Goal: Transaction & Acquisition: Purchase product/service

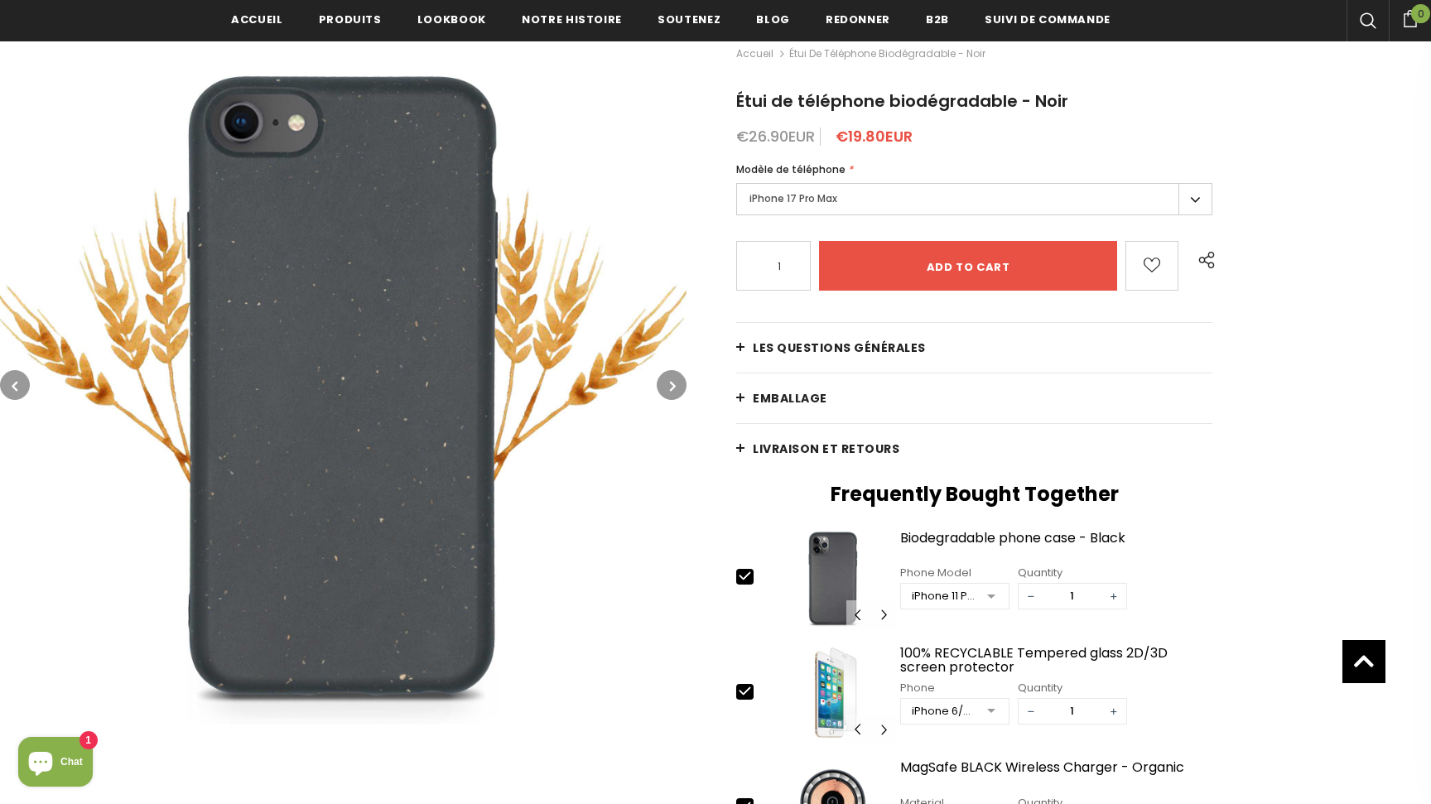
scroll to position [253, 0]
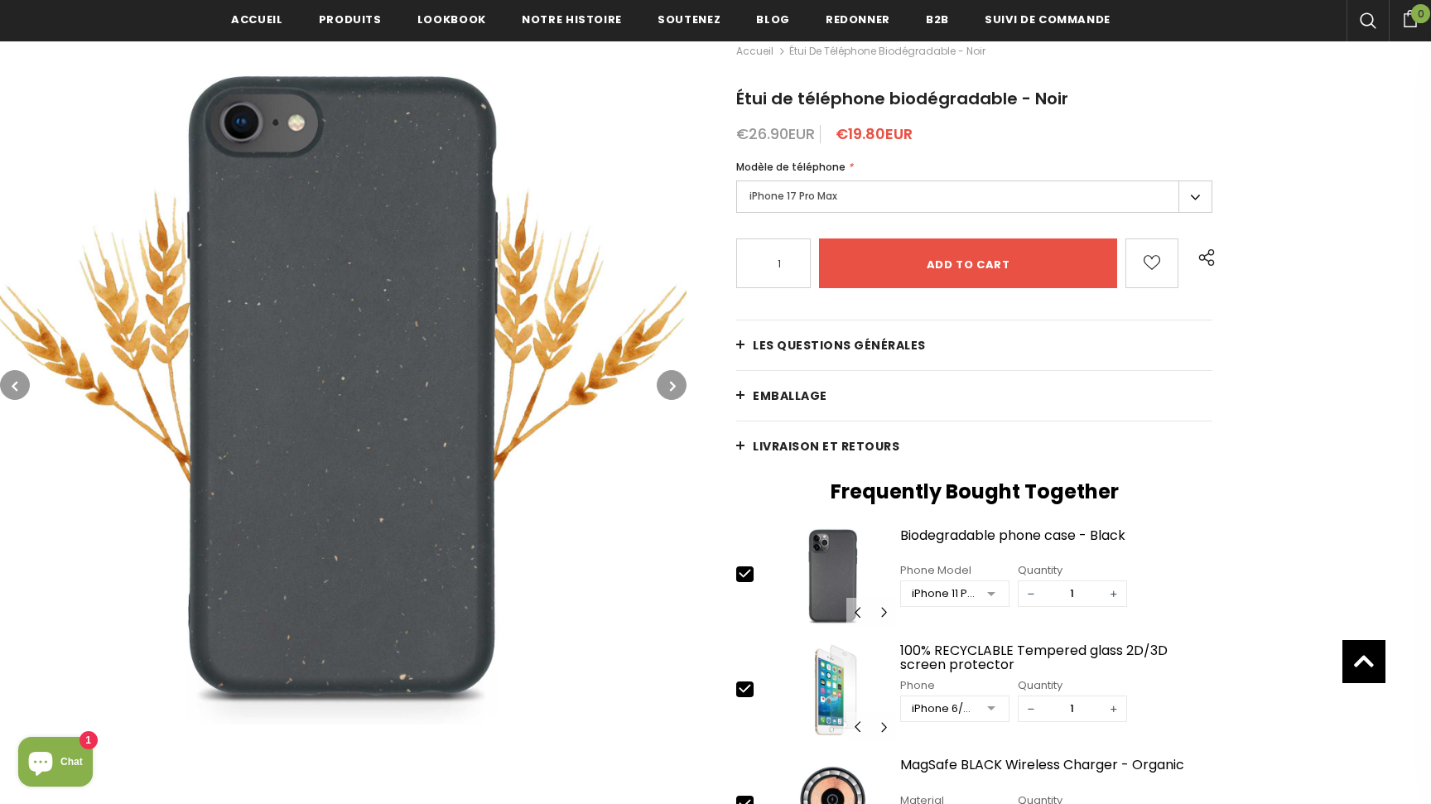
click at [680, 380] on button "button" at bounding box center [672, 385] width 30 height 30
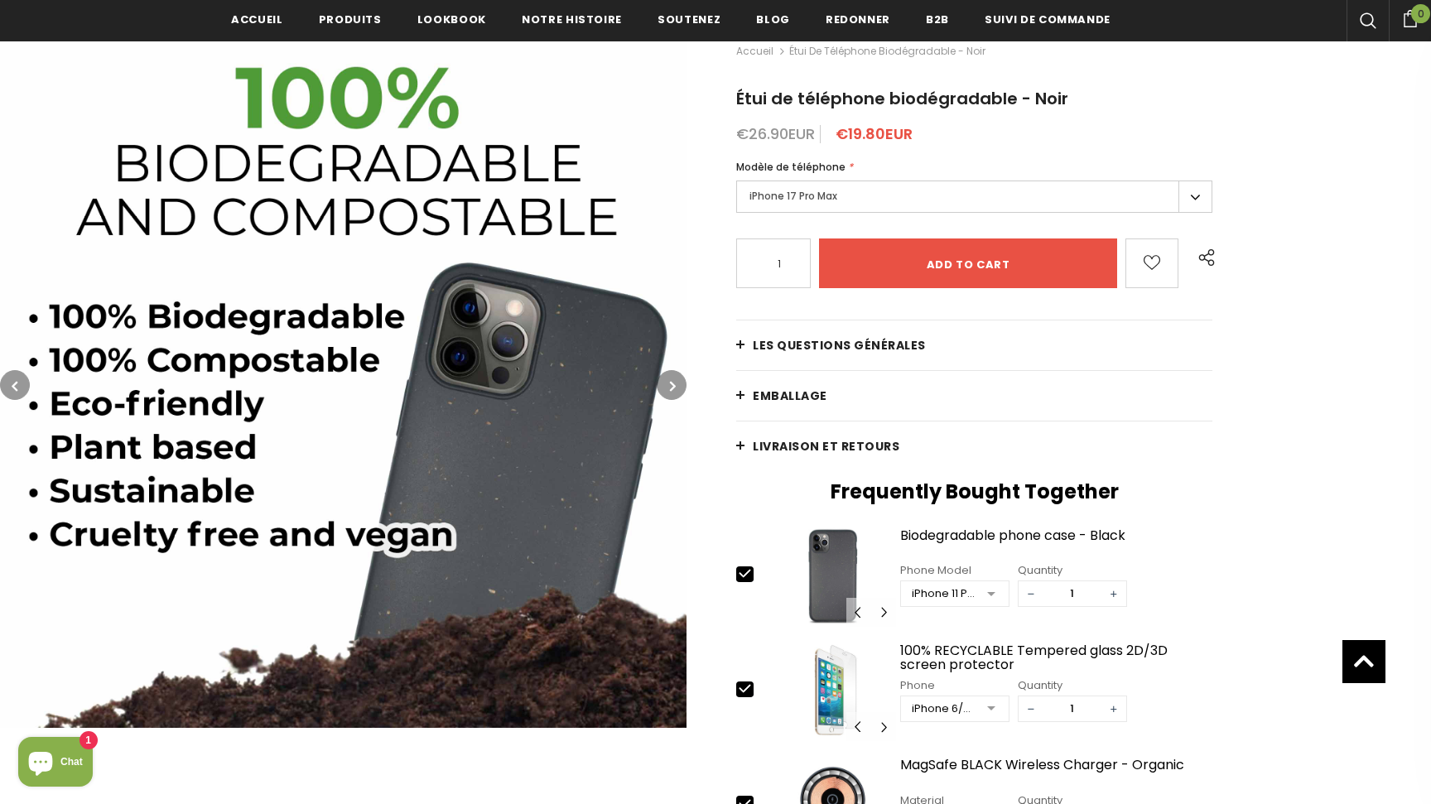
click at [677, 381] on button "button" at bounding box center [672, 385] width 30 height 30
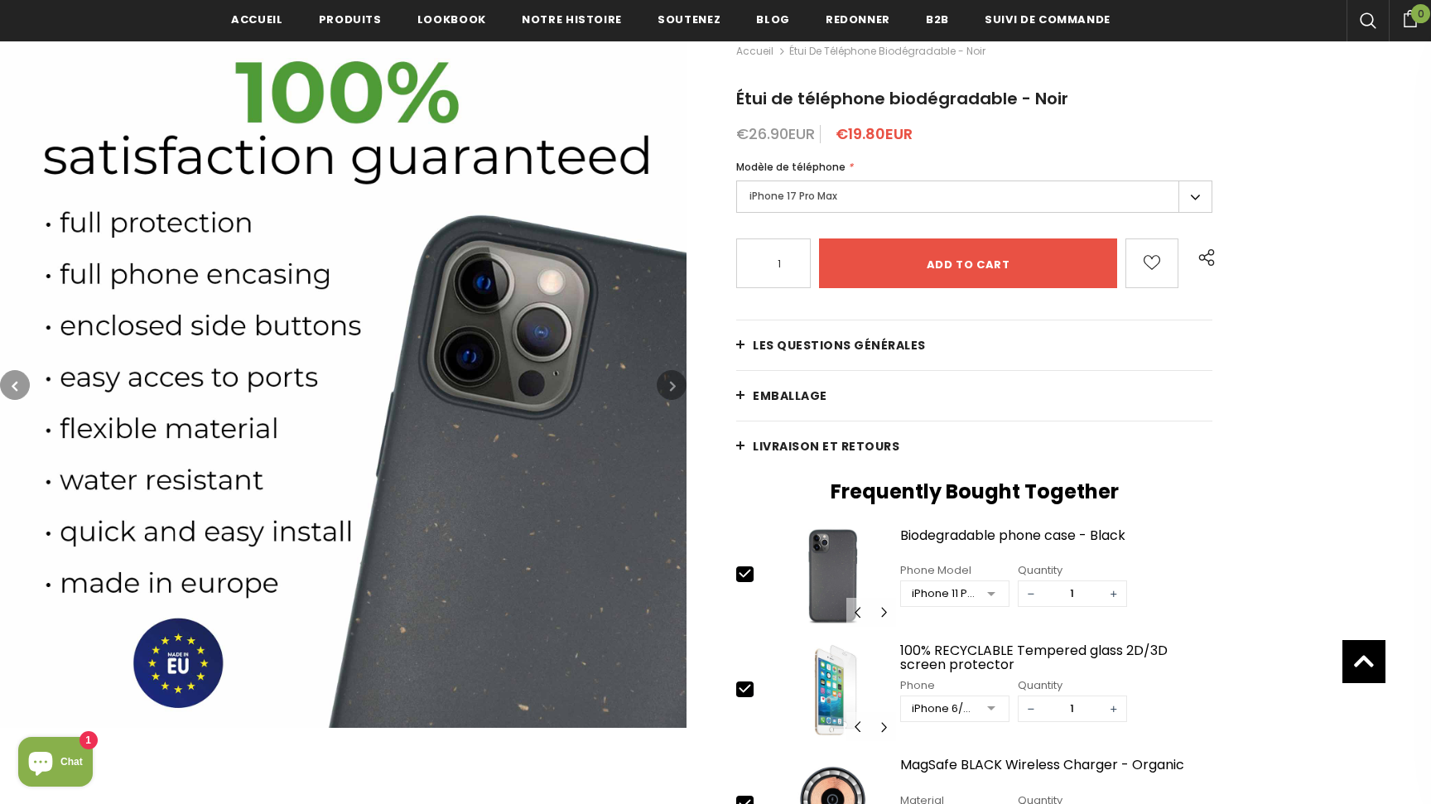
click at [677, 381] on button "button" at bounding box center [672, 385] width 30 height 30
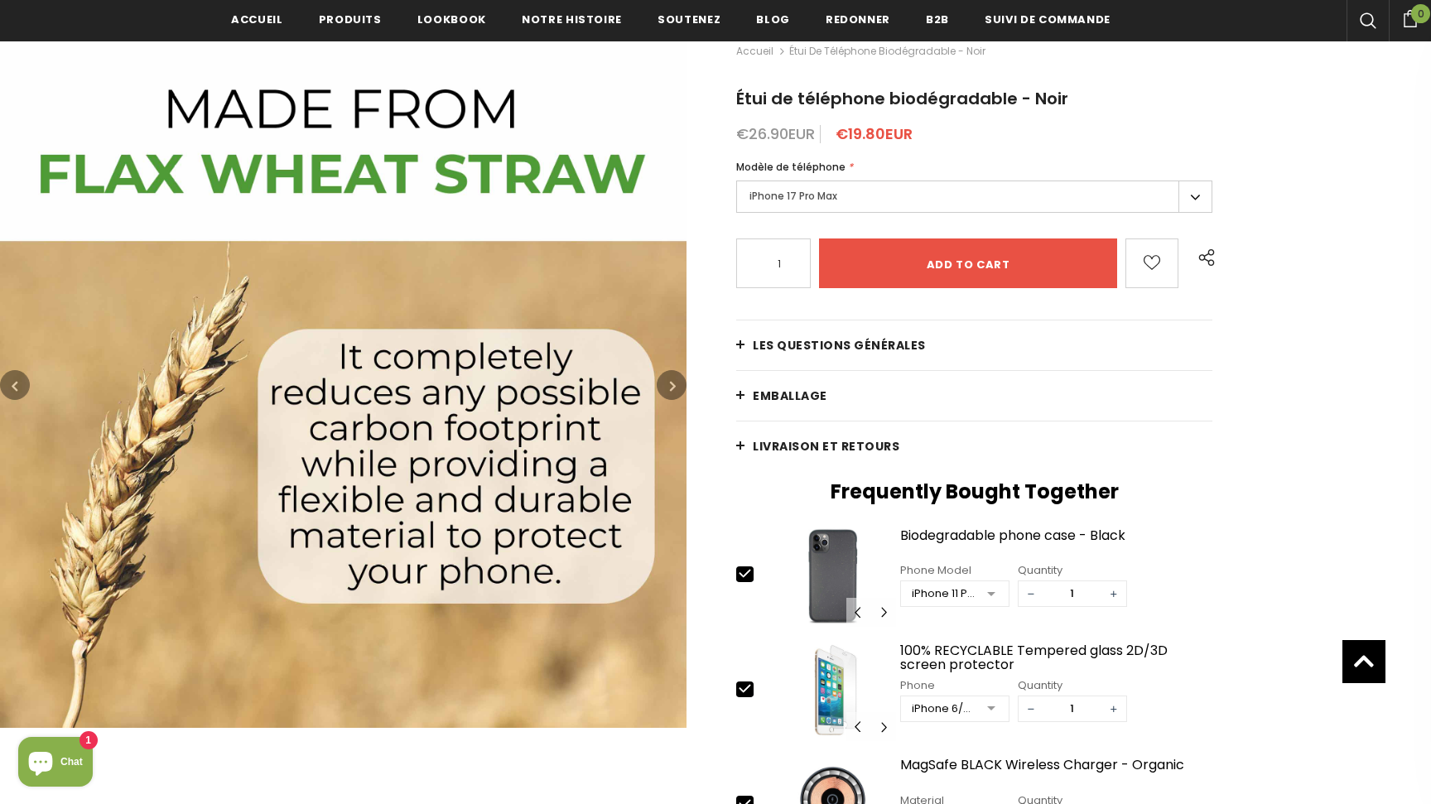
click at [677, 380] on button "button" at bounding box center [672, 385] width 30 height 30
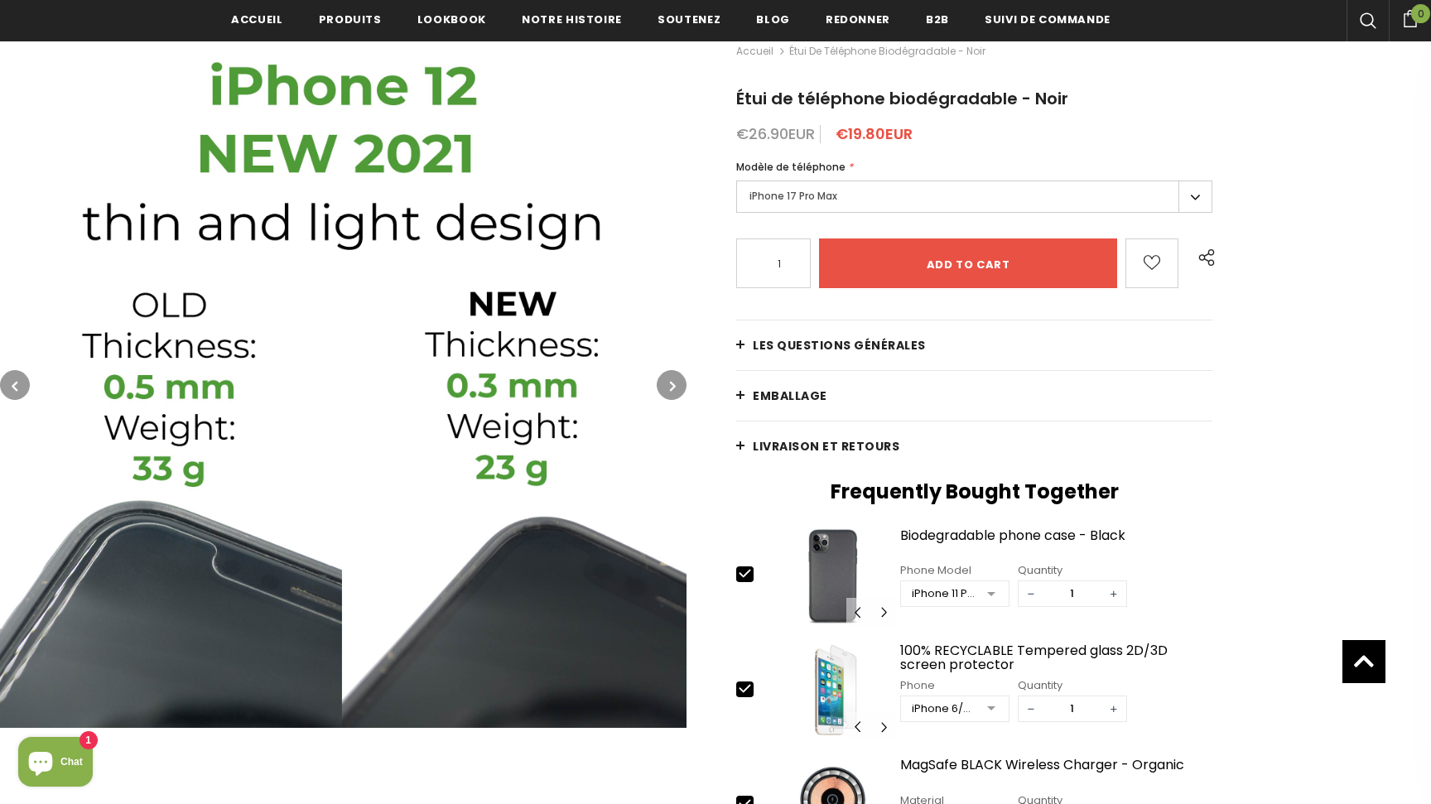
click at [677, 380] on button "button" at bounding box center [672, 385] width 30 height 30
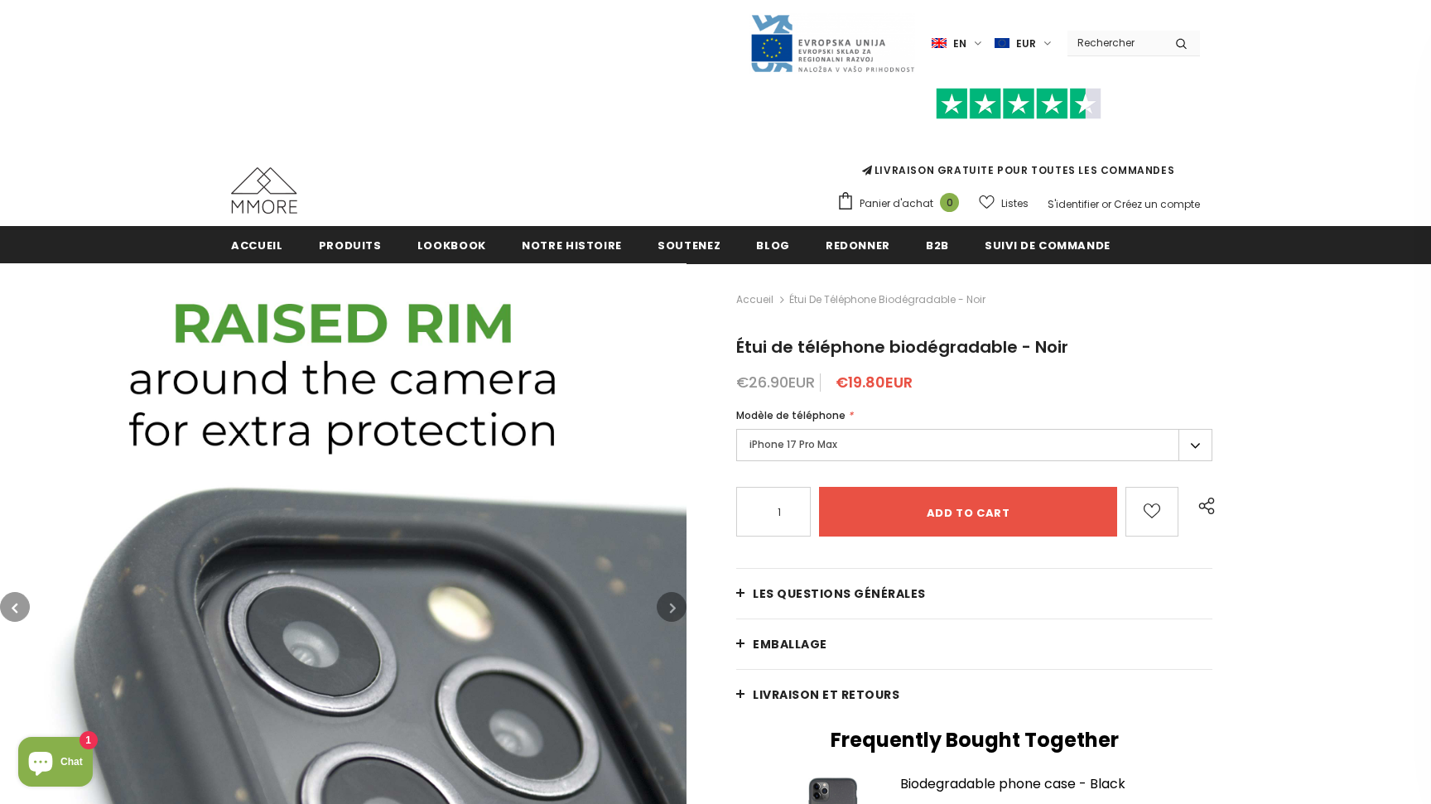
scroll to position [0, 0]
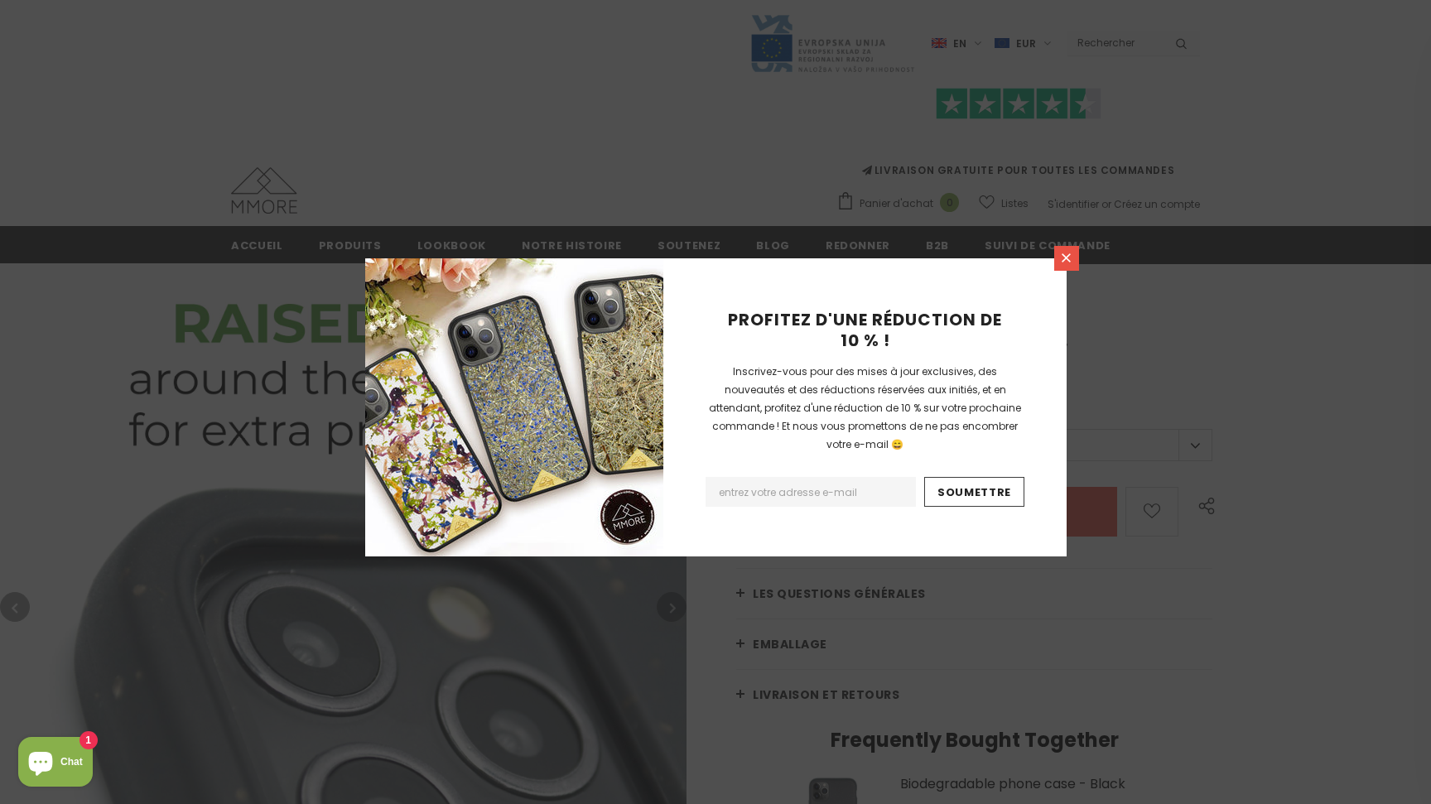
click at [1067, 254] on icon at bounding box center [1066, 258] width 14 height 14
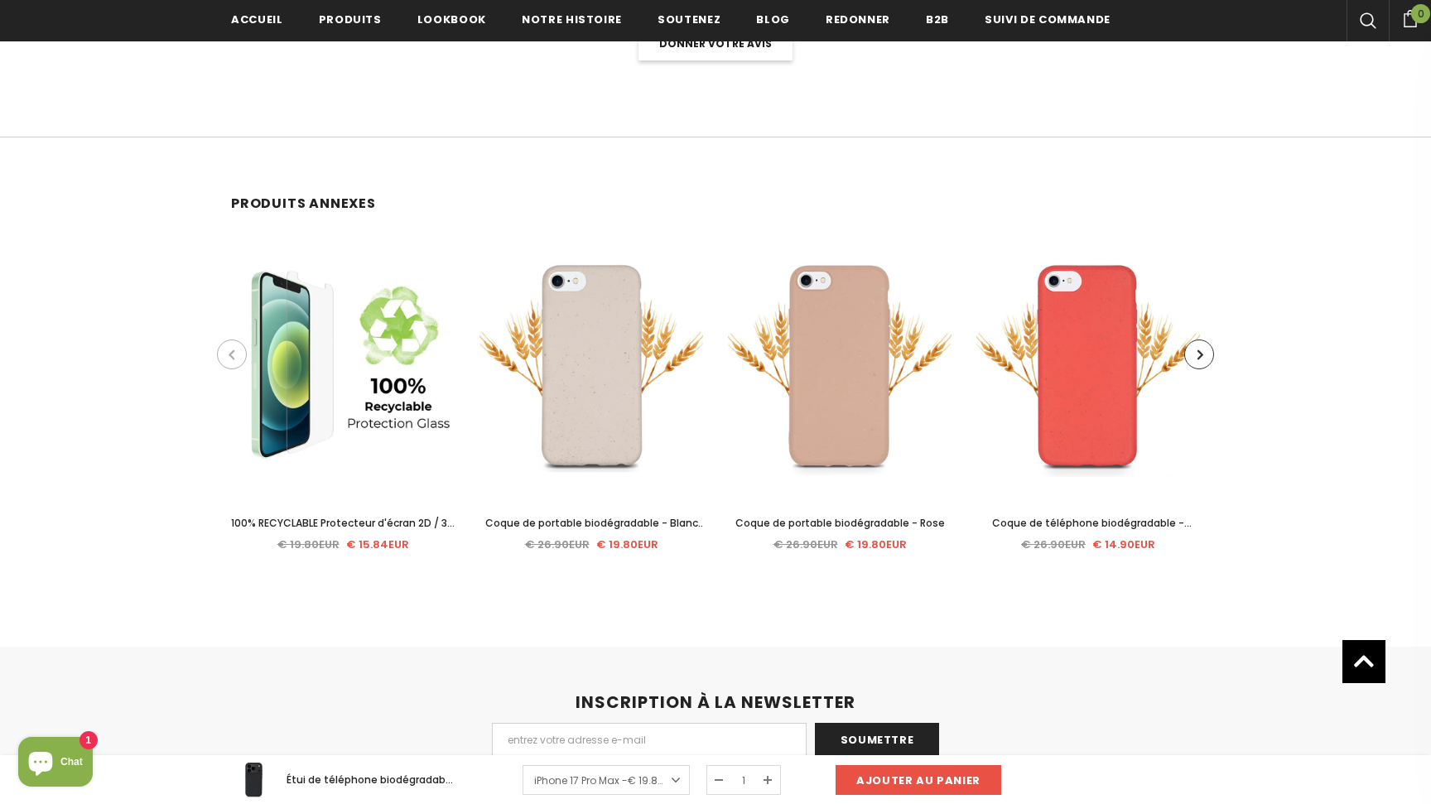
scroll to position [3192, 0]
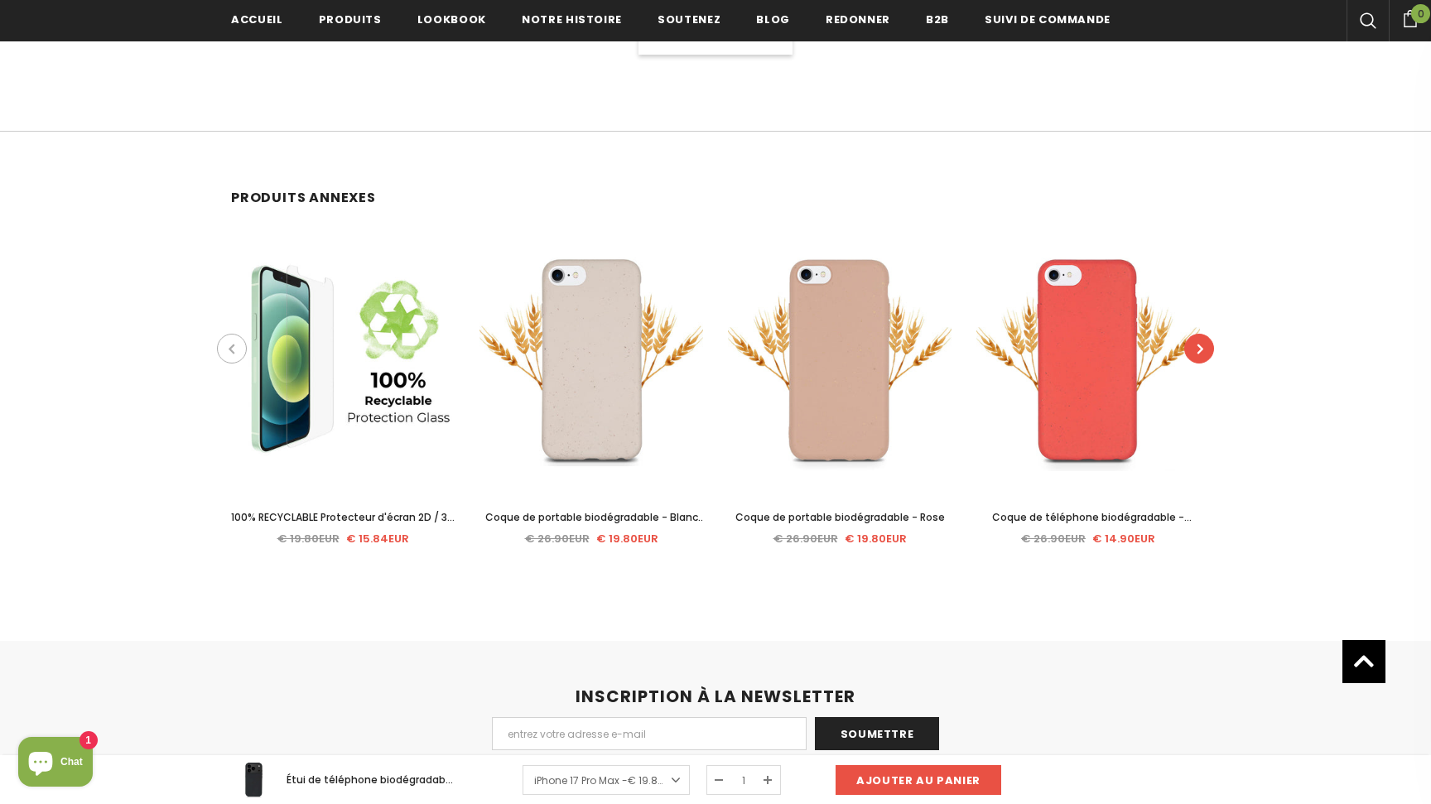
click at [1197, 348] on icon "button" at bounding box center [1200, 348] width 6 height 17
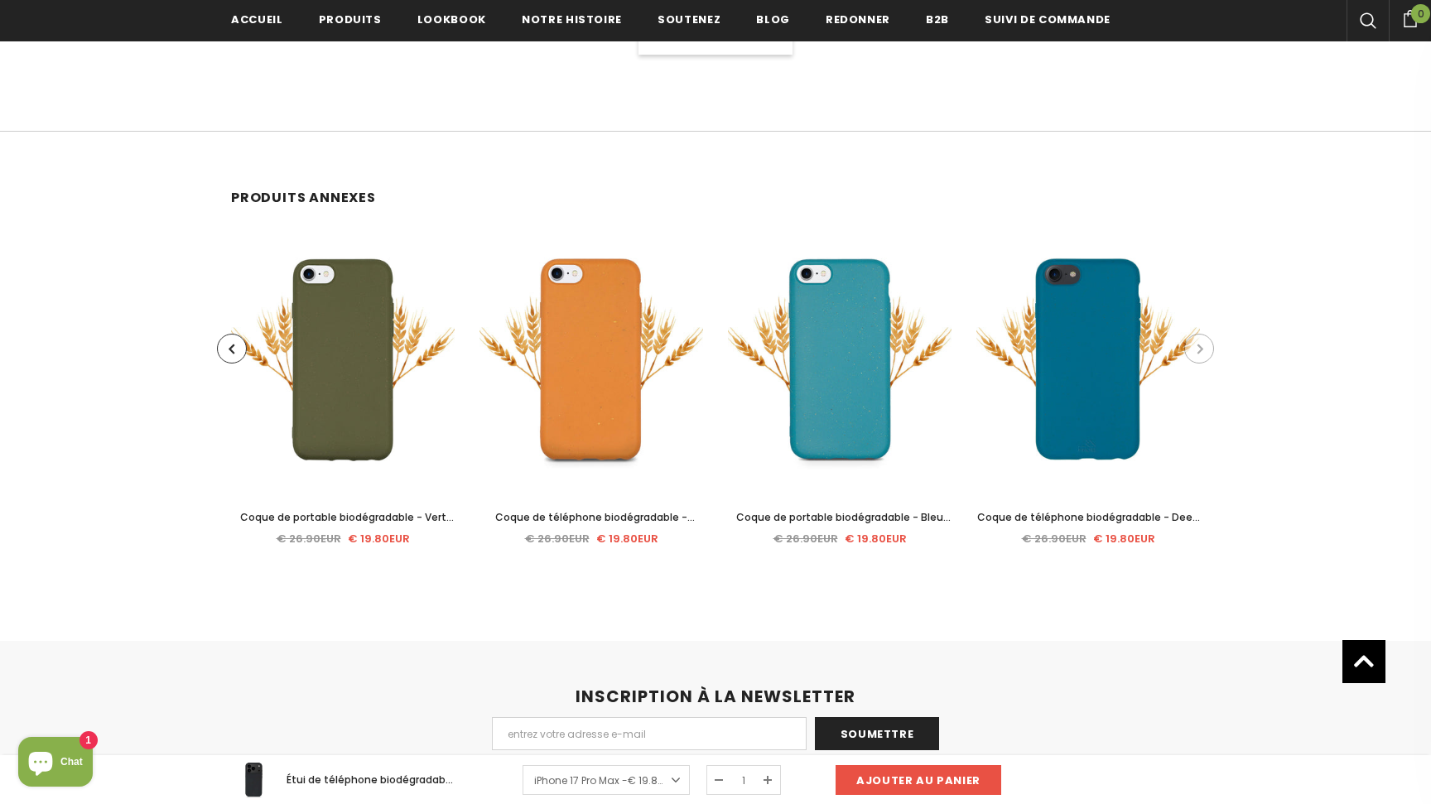
click at [1197, 348] on icon "button" at bounding box center [1200, 348] width 6 height 17
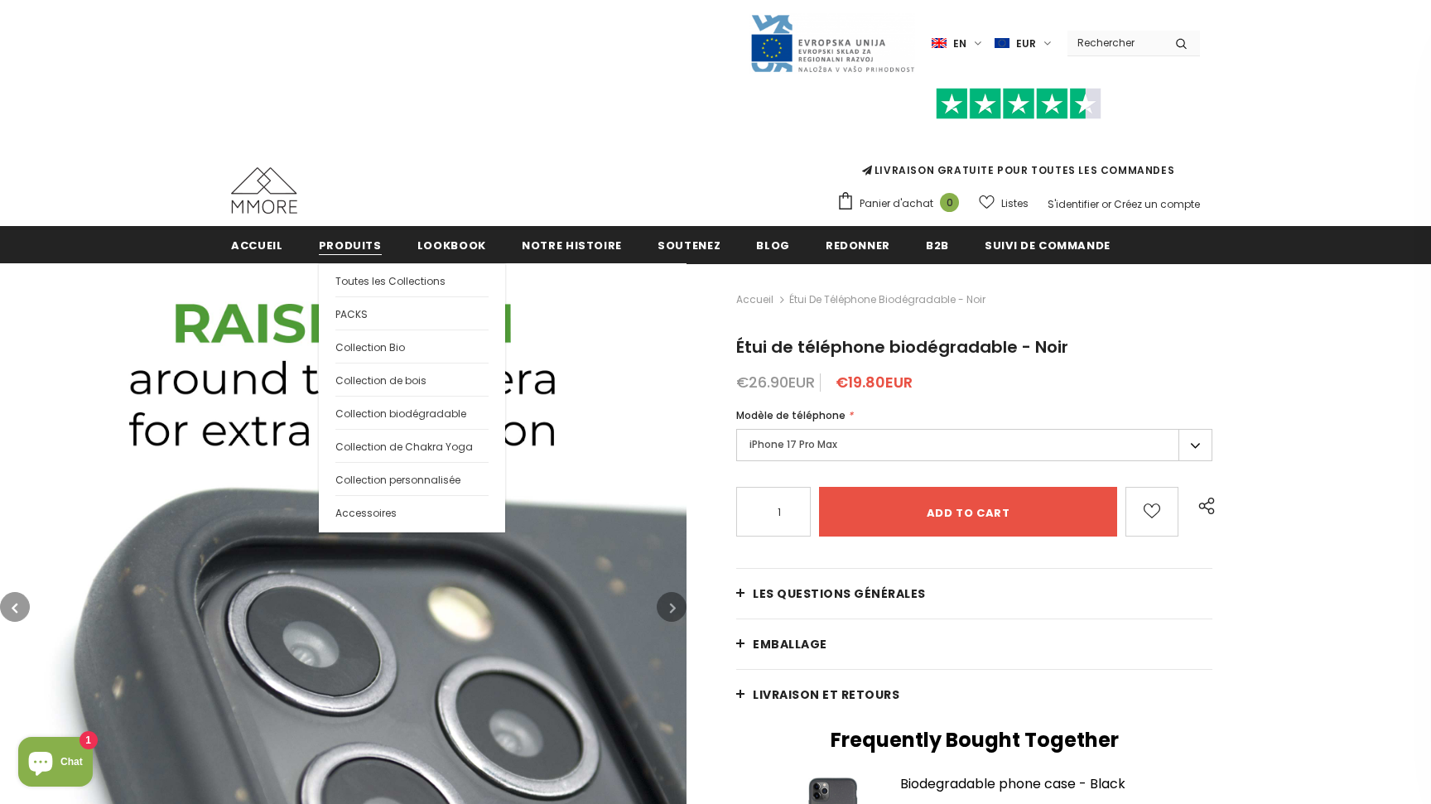
scroll to position [0, 0]
click at [349, 280] on span "Toutes les Collections" at bounding box center [390, 281] width 110 height 14
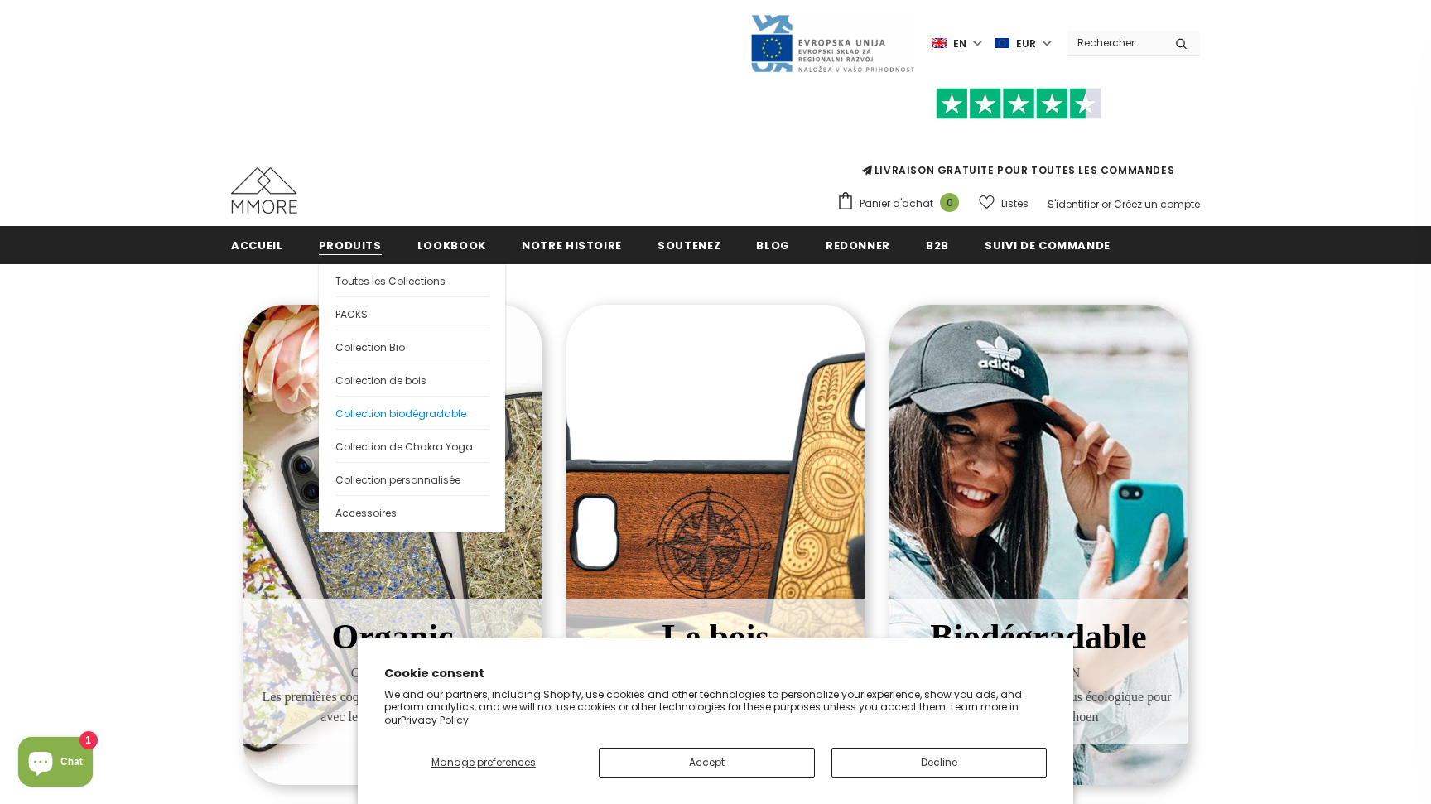
click at [392, 412] on span "Collection biodégradable" at bounding box center [400, 414] width 131 height 14
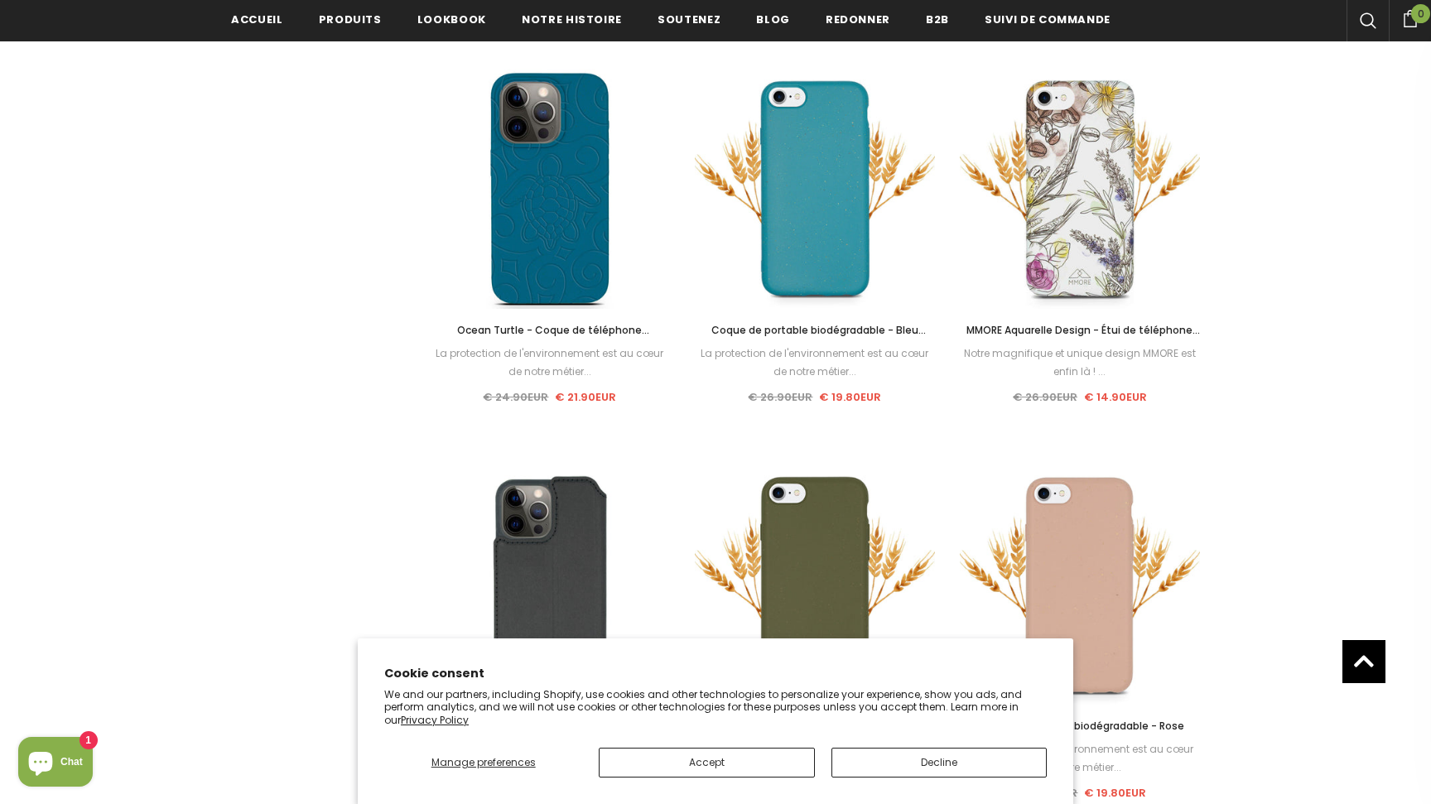
scroll to position [1068, 0]
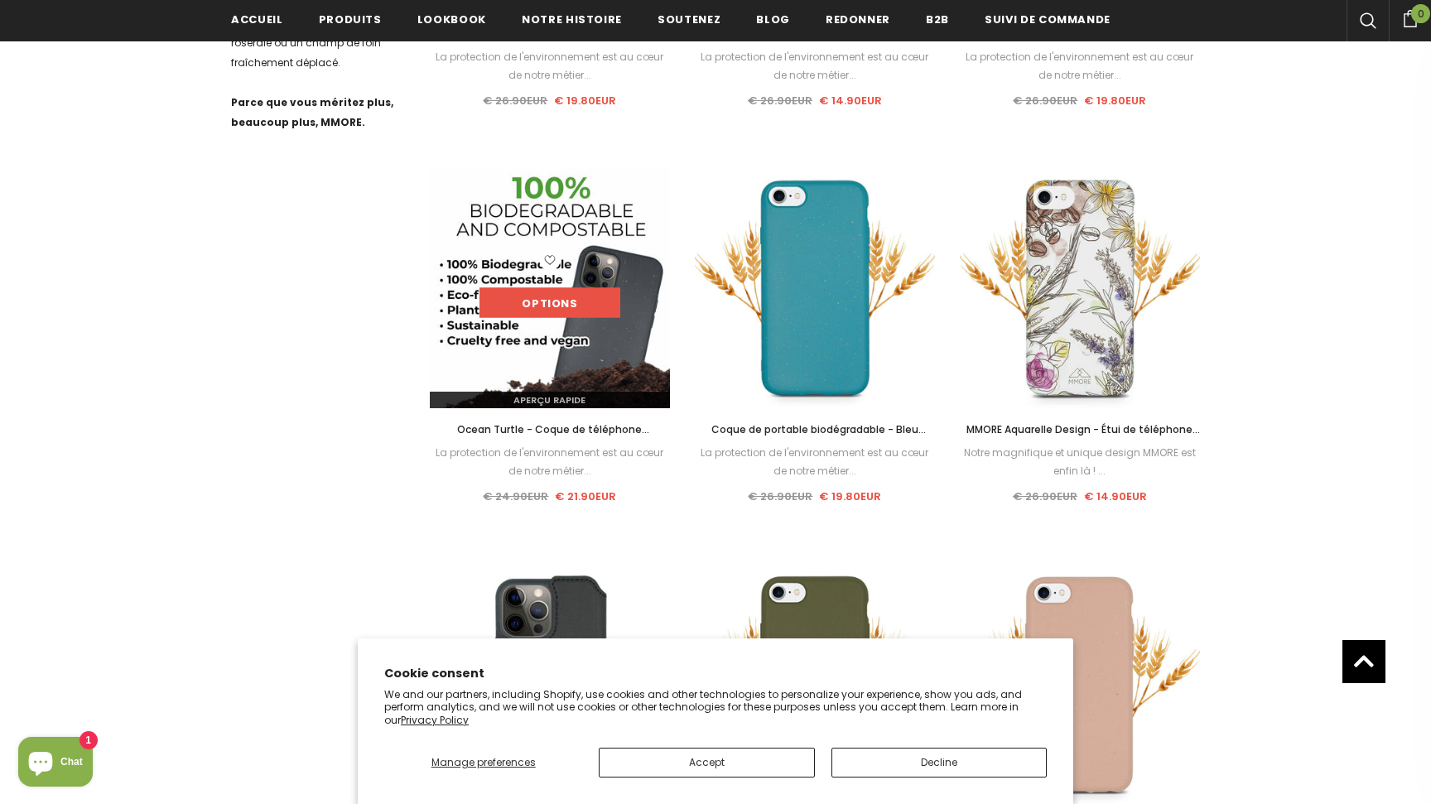
click at [575, 301] on link "Options" at bounding box center [549, 303] width 141 height 30
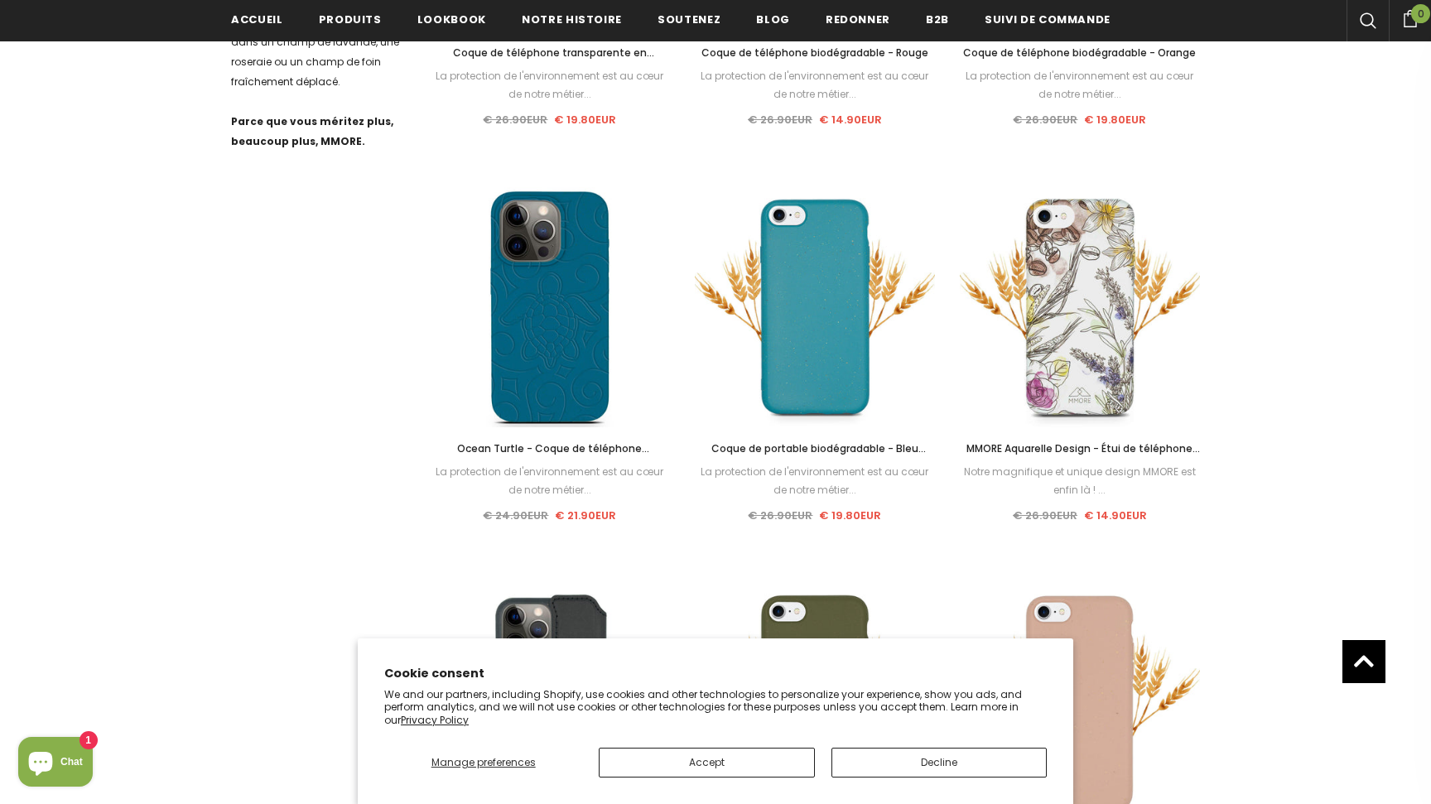
scroll to position [1070, 0]
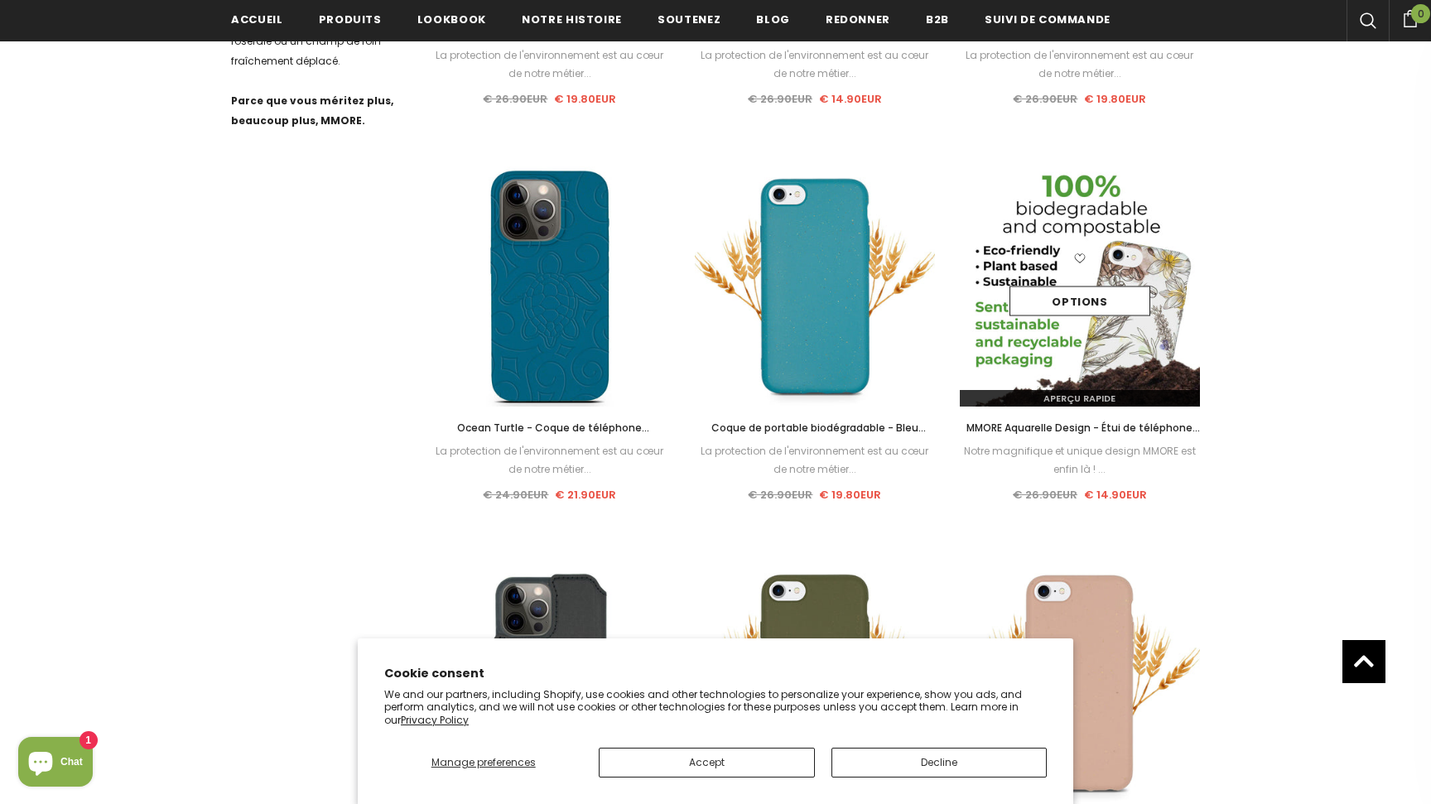
click at [1050, 262] on div "Options" at bounding box center [1080, 287] width 240 height 79
click at [1055, 294] on link "Options" at bounding box center [1079, 302] width 141 height 30
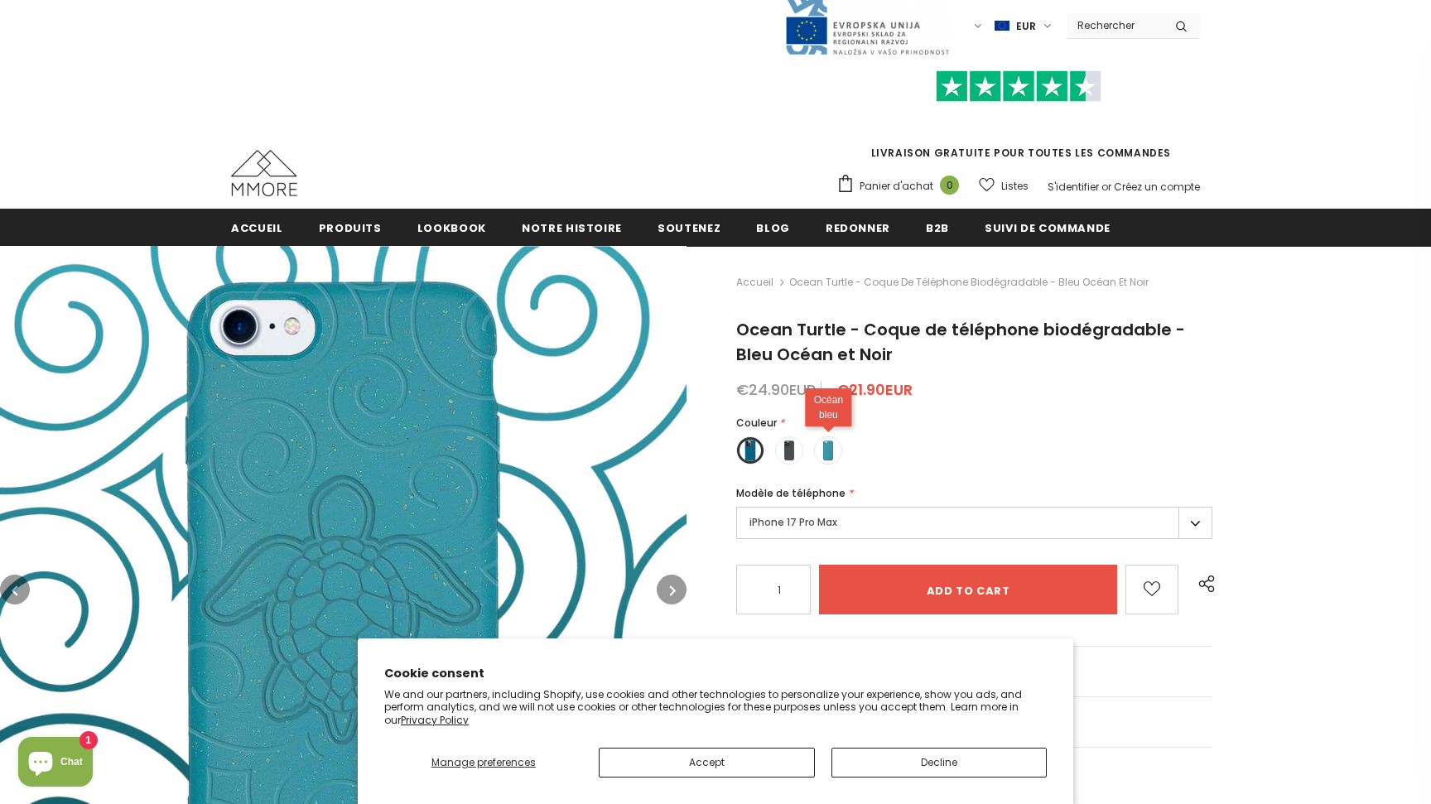
scroll to position [21, 0]
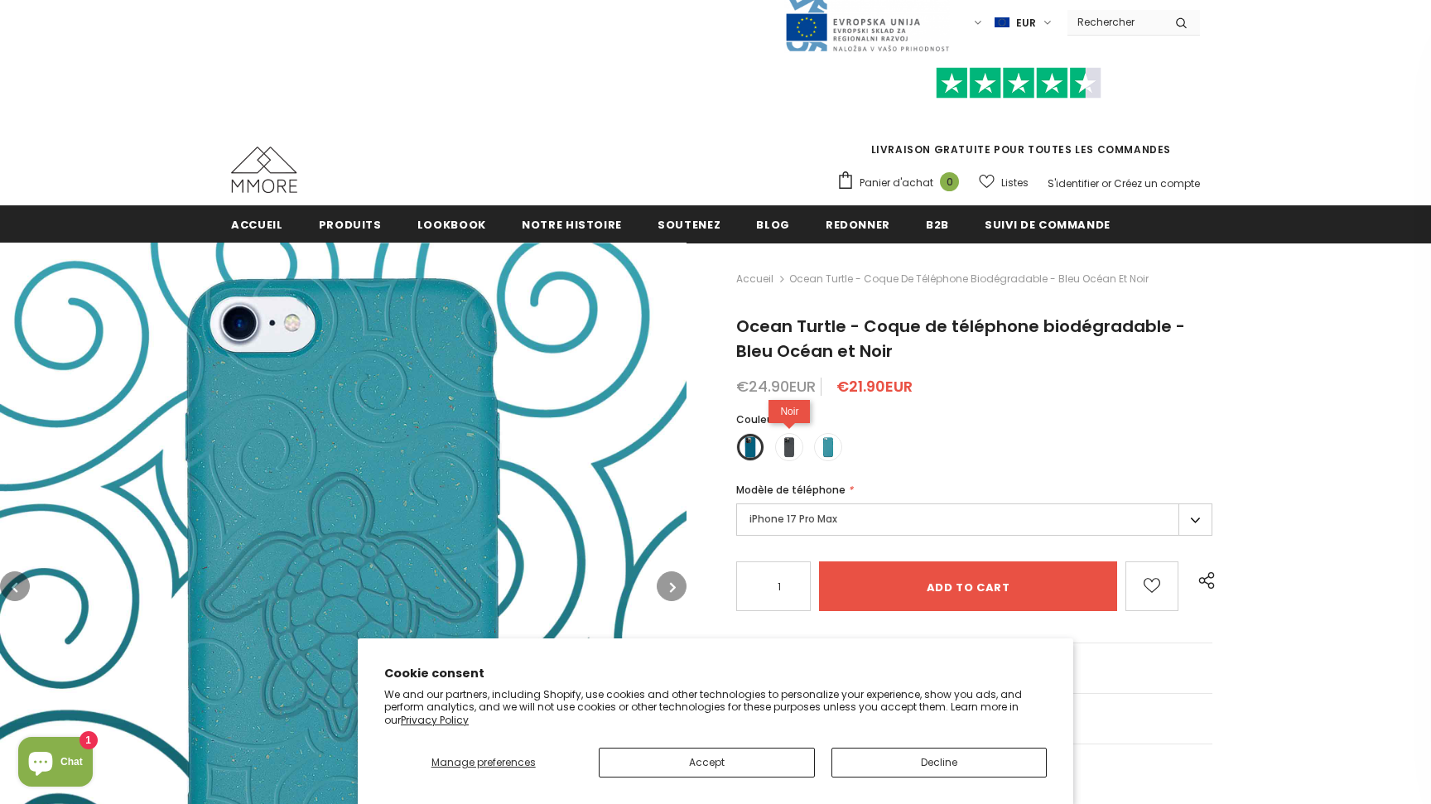
click at [791, 452] on span at bounding box center [789, 447] width 22 height 22
click at [0, 0] on input "radio" at bounding box center [0, 0] width 0 height 0
click at [830, 445] on span at bounding box center [828, 447] width 22 height 22
click at [0, 0] on input "radio" at bounding box center [0, 0] width 0 height 0
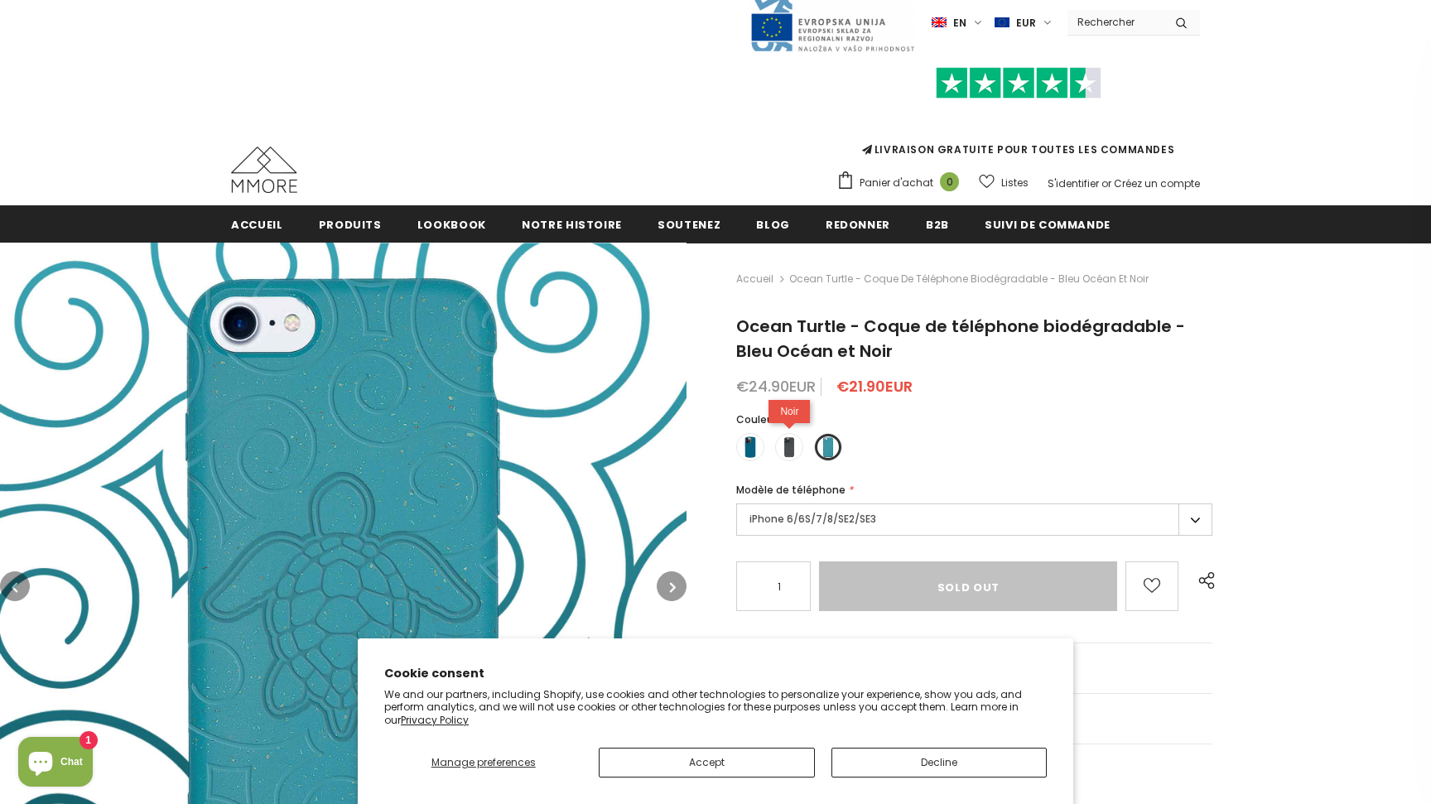
click at [787, 447] on span at bounding box center [789, 447] width 22 height 22
click at [0, 0] on input "radio" at bounding box center [0, 0] width 0 height 0
type input "Add to cart"
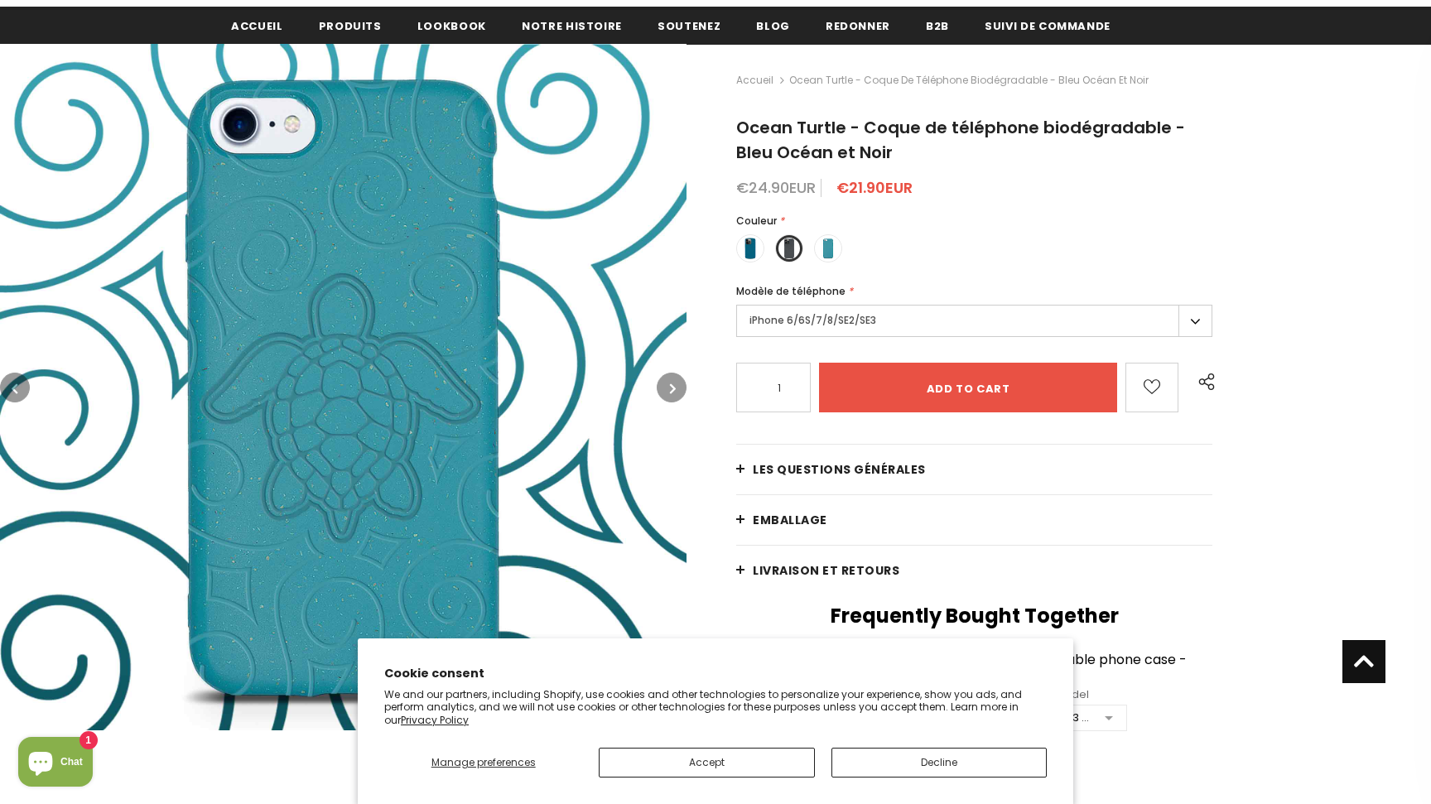
scroll to position [222, 0]
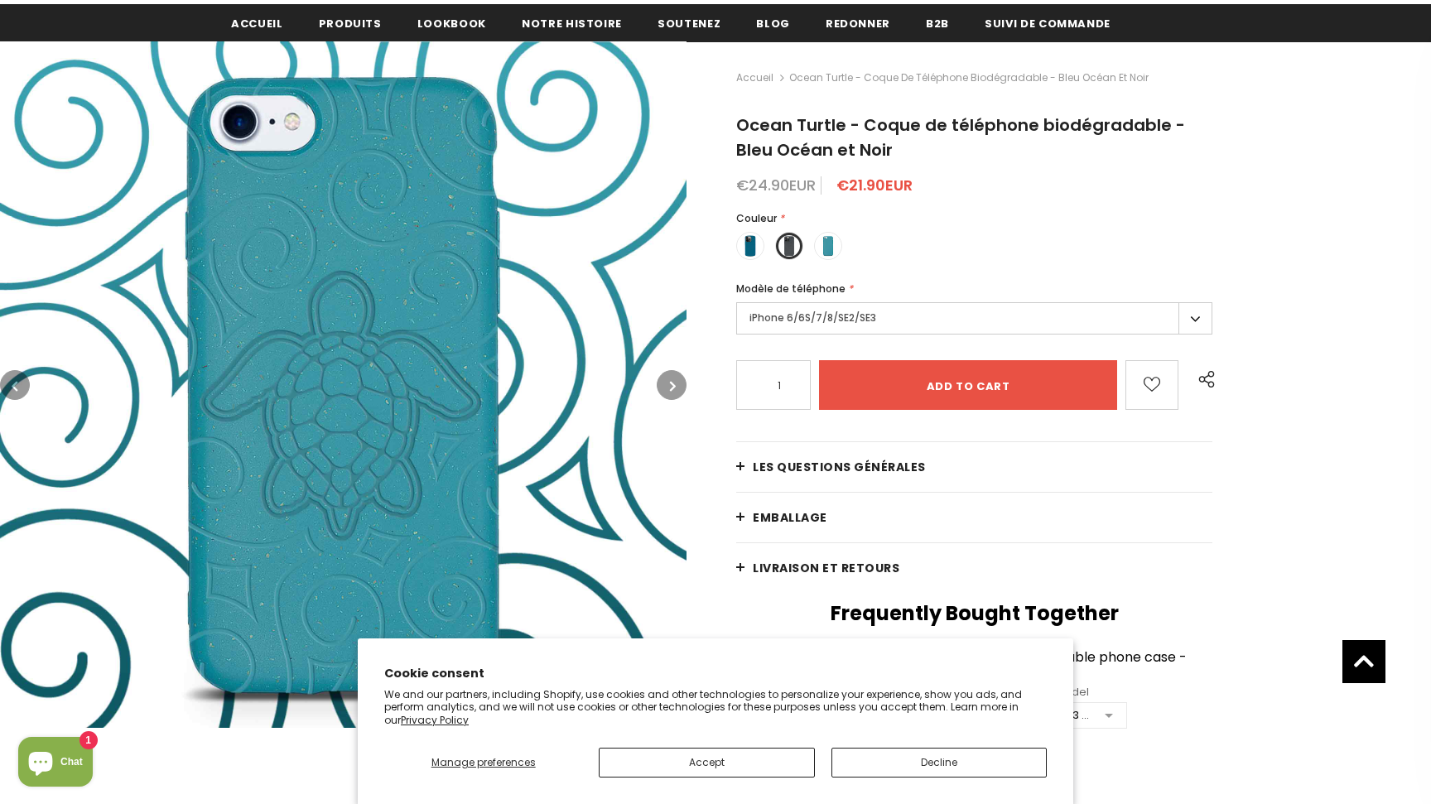
click at [677, 382] on button "button" at bounding box center [672, 385] width 30 height 30
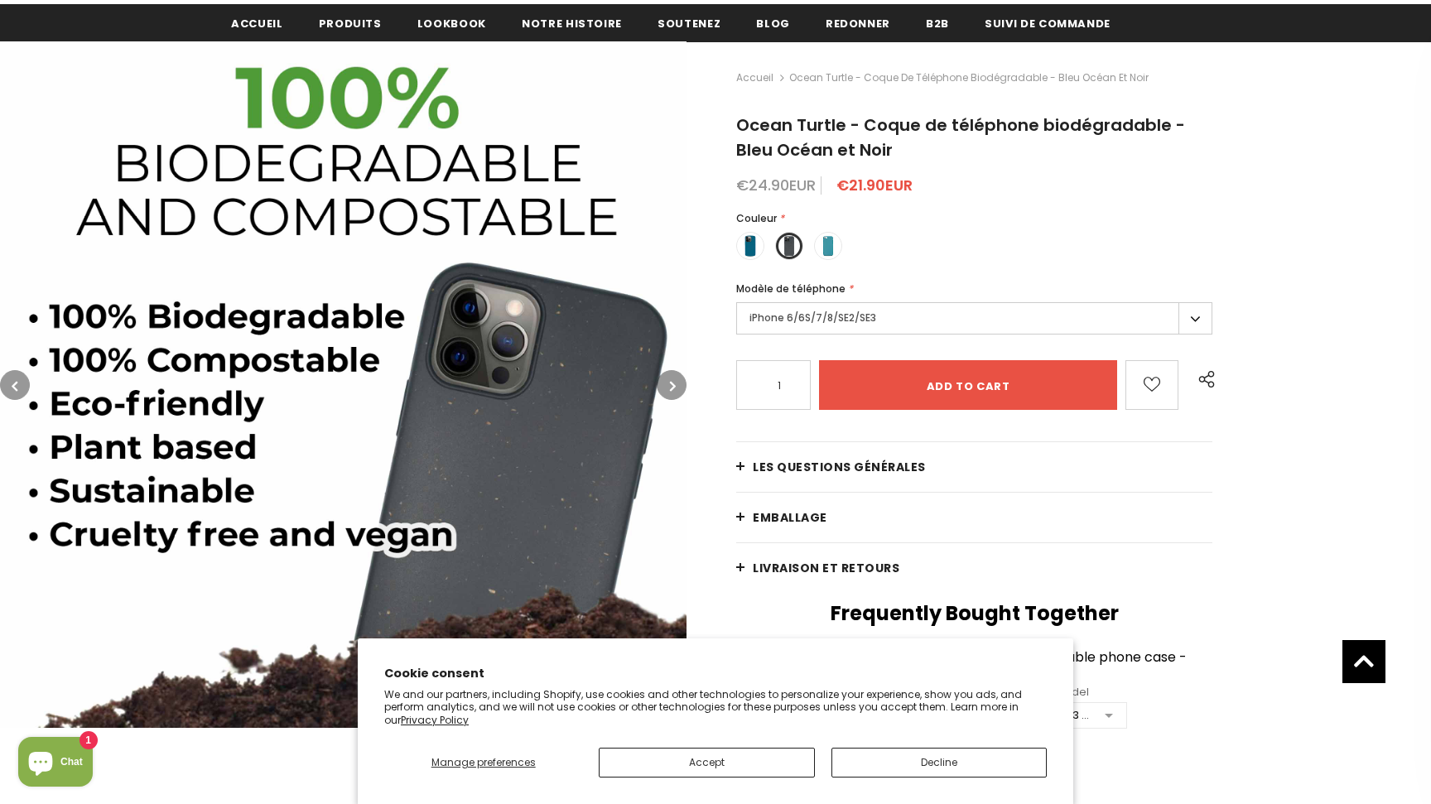
click at [672, 388] on icon "button" at bounding box center [673, 386] width 6 height 17
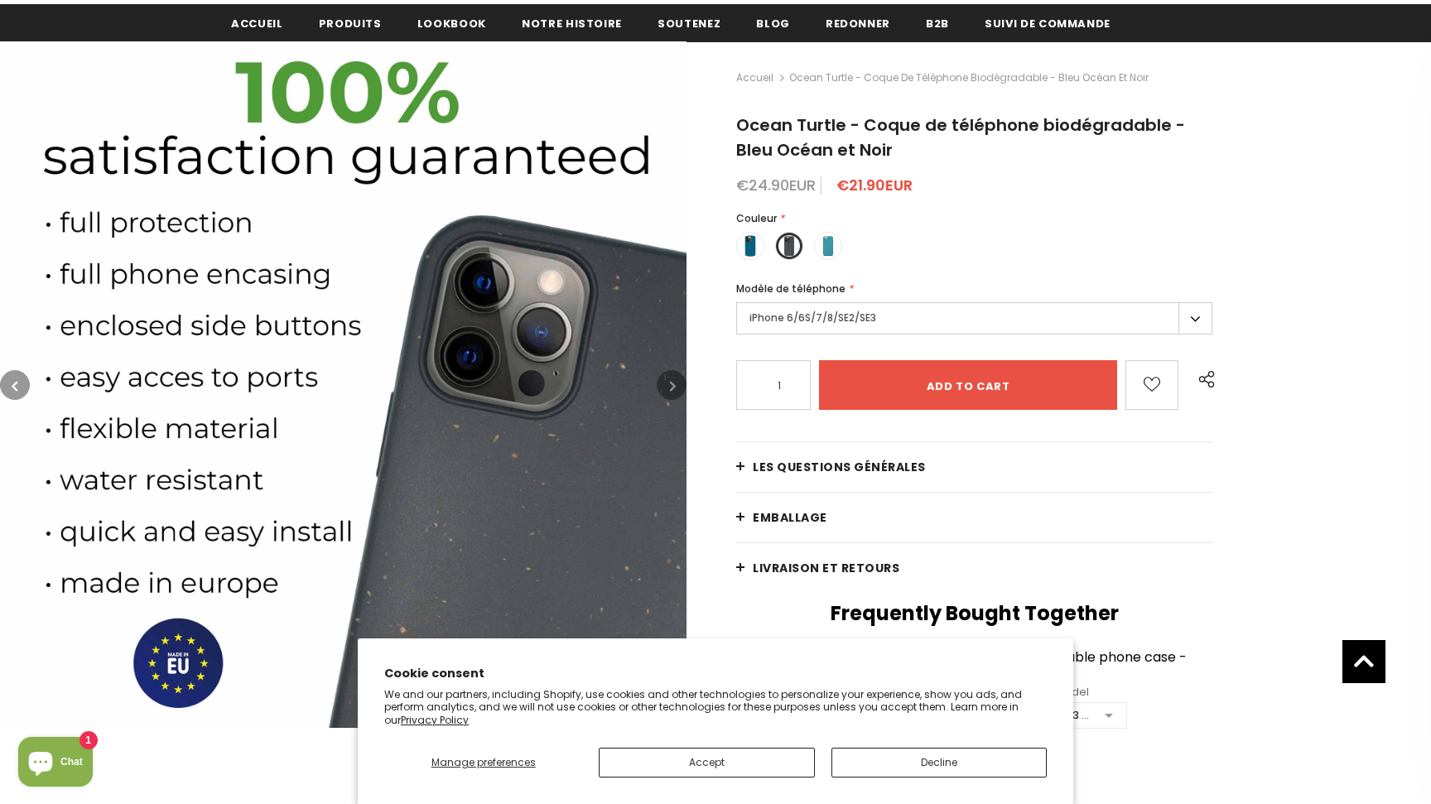
click at [672, 388] on icon "button" at bounding box center [673, 386] width 6 height 17
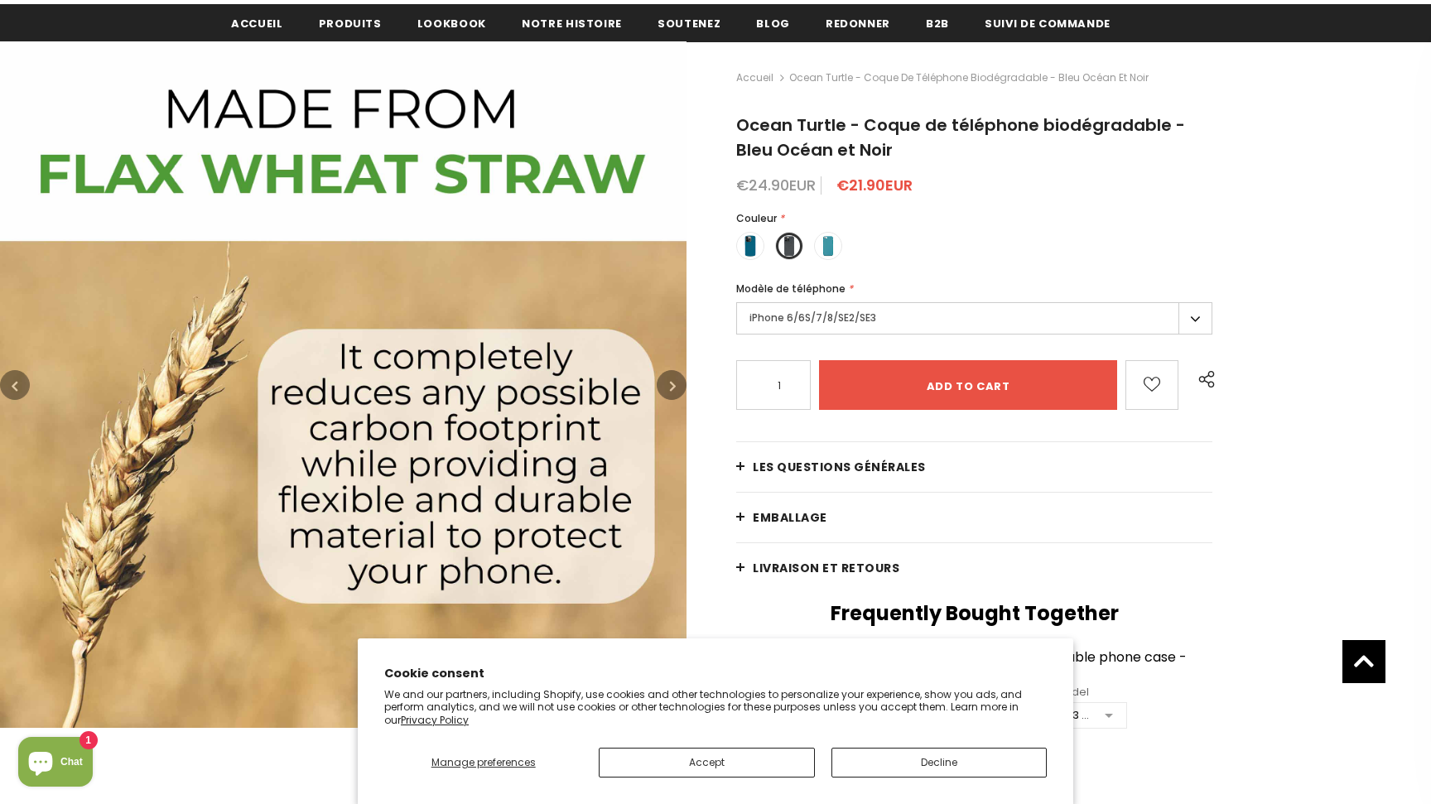
click at [672, 388] on icon "button" at bounding box center [673, 386] width 6 height 17
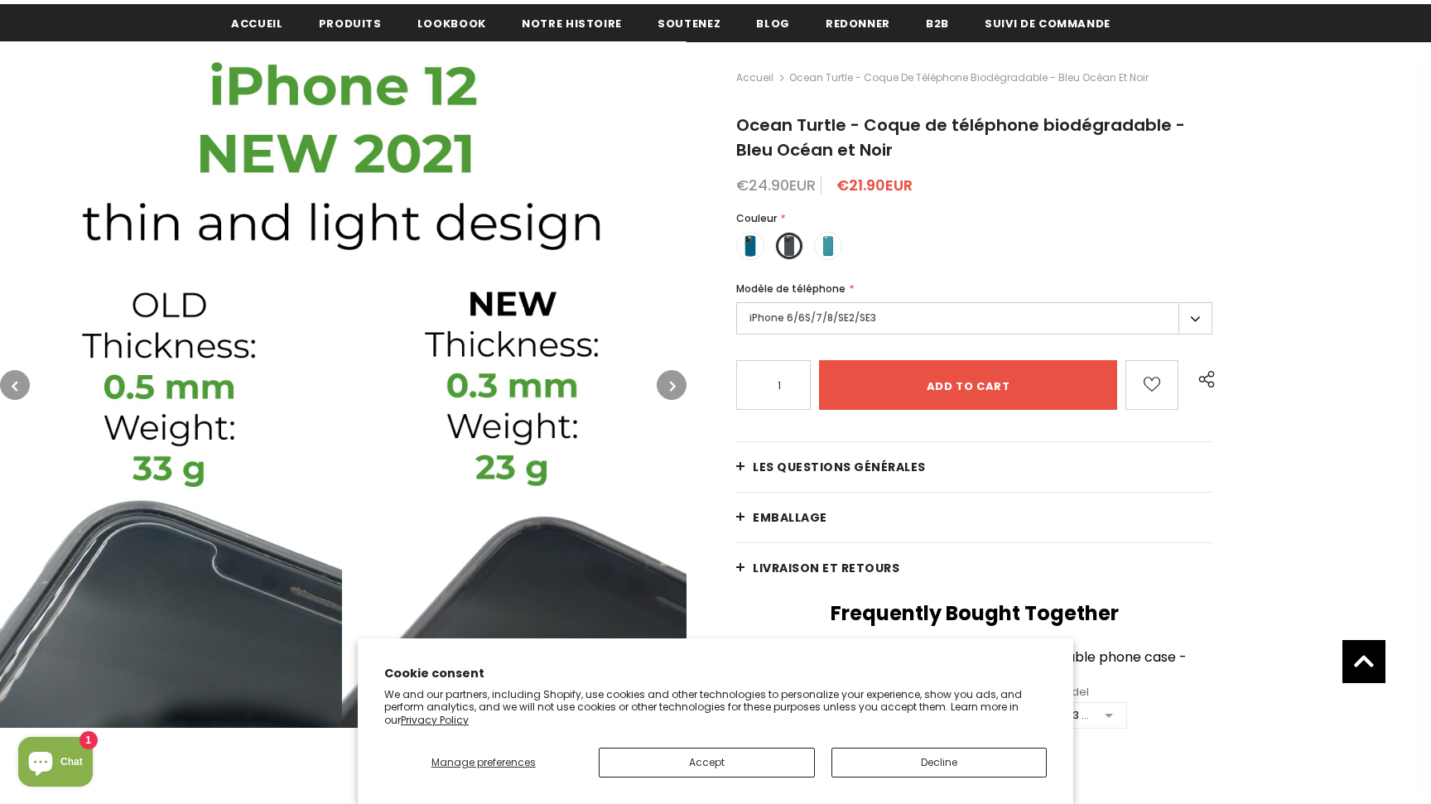
click at [9, 383] on button "button" at bounding box center [15, 385] width 30 height 30
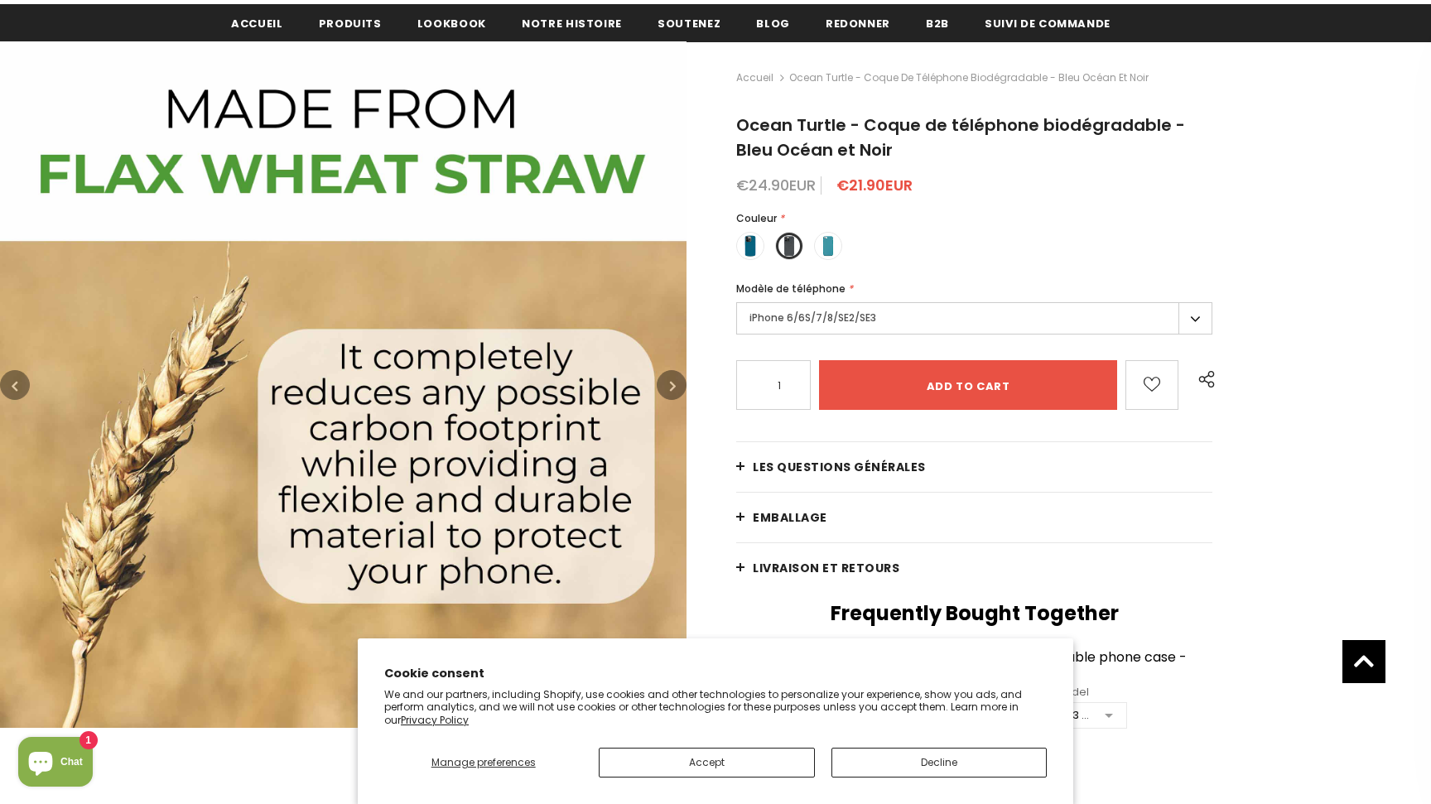
click at [9, 383] on button "button" at bounding box center [15, 385] width 30 height 30
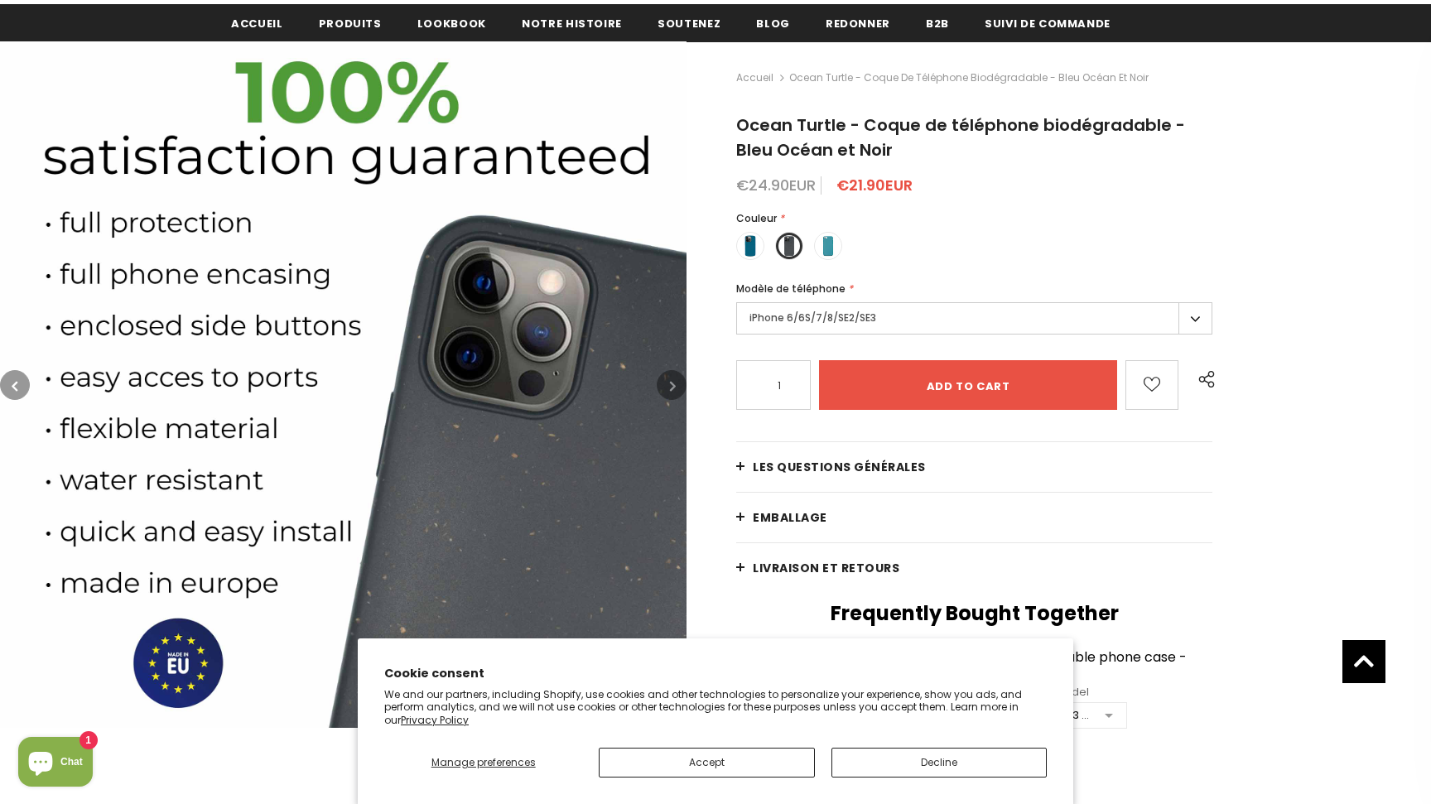
click at [9, 383] on button "button" at bounding box center [15, 385] width 30 height 30
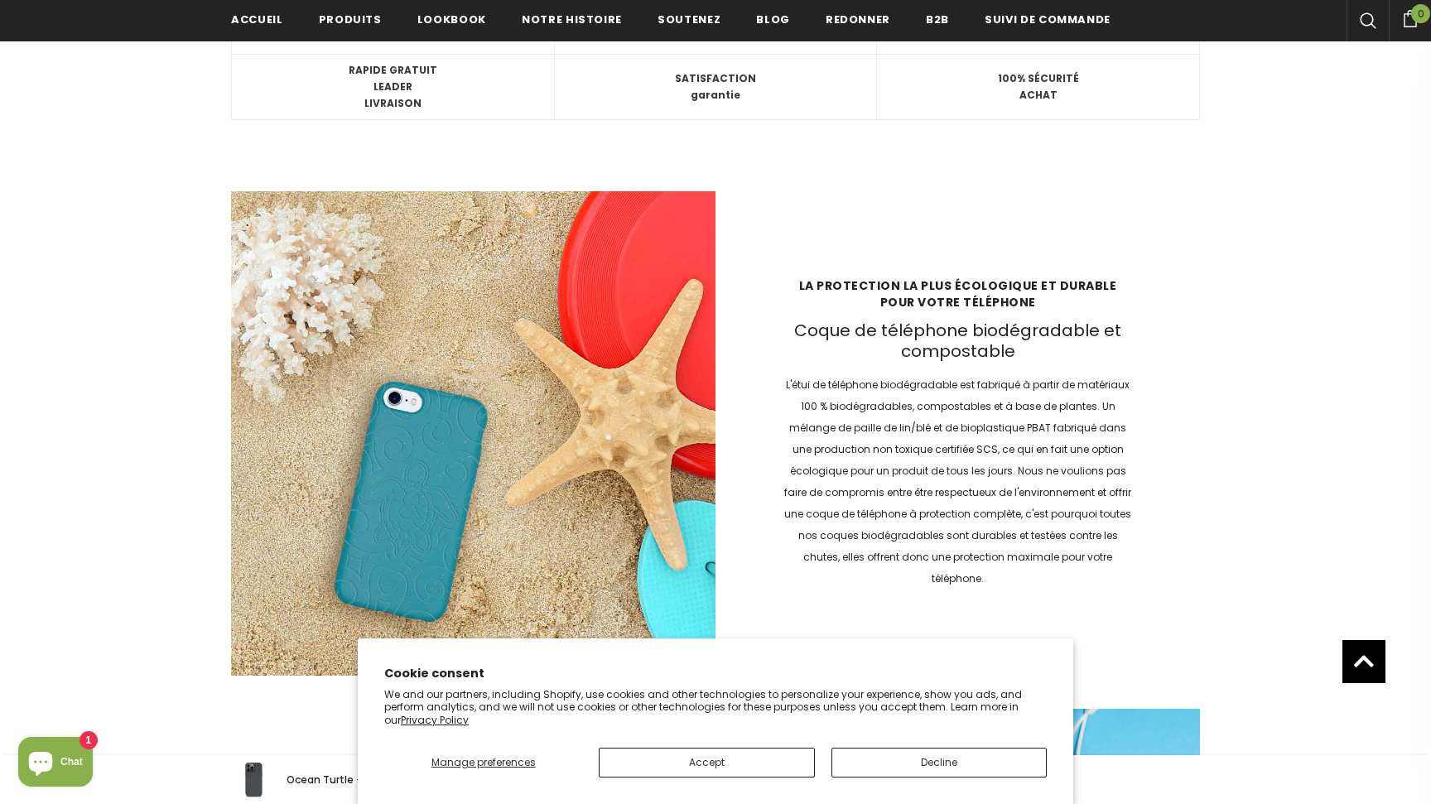
scroll to position [1814, 0]
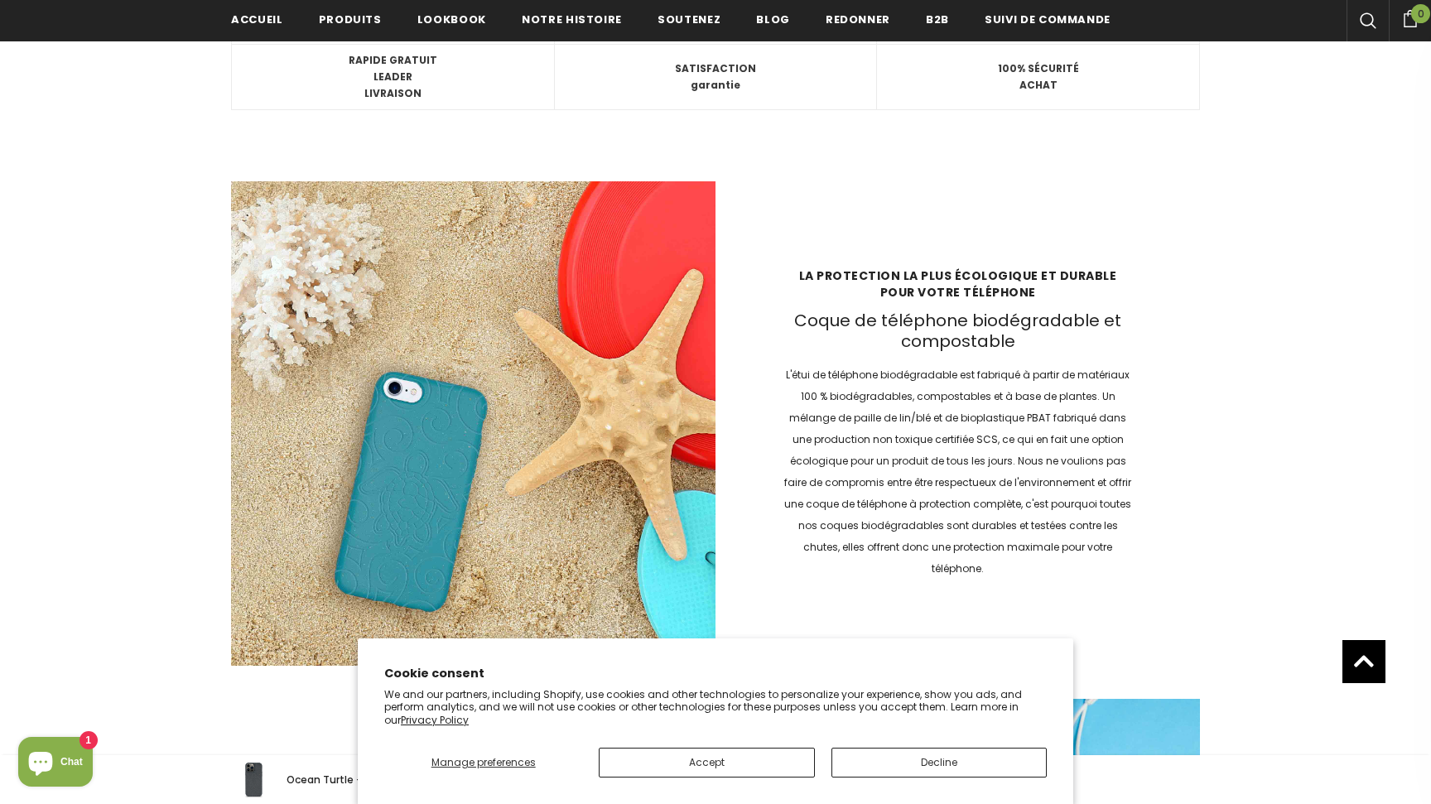
click at [772, 754] on button "Accept" at bounding box center [706, 763] width 215 height 30
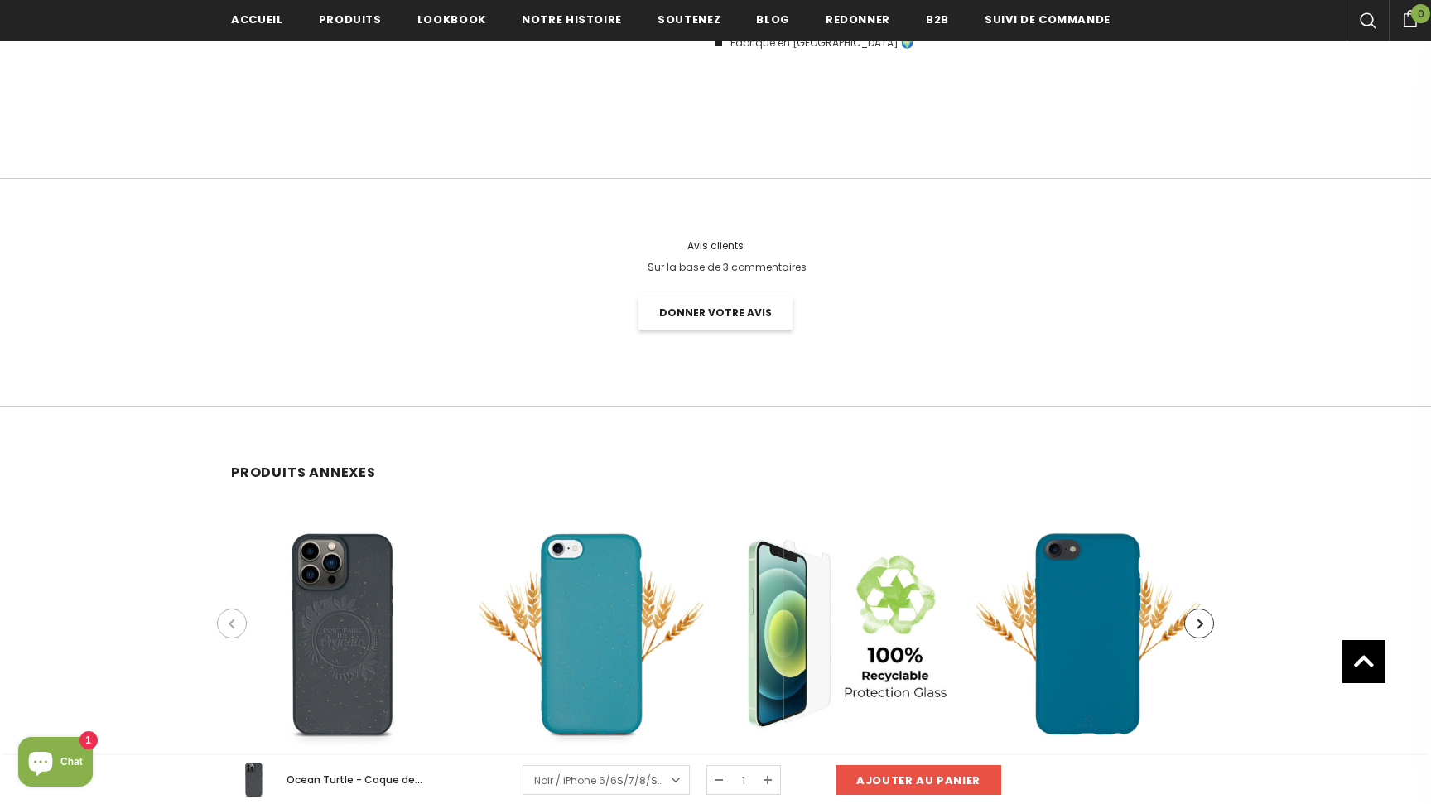
scroll to position [3233, 0]
